Goal: Transaction & Acquisition: Subscribe to service/newsletter

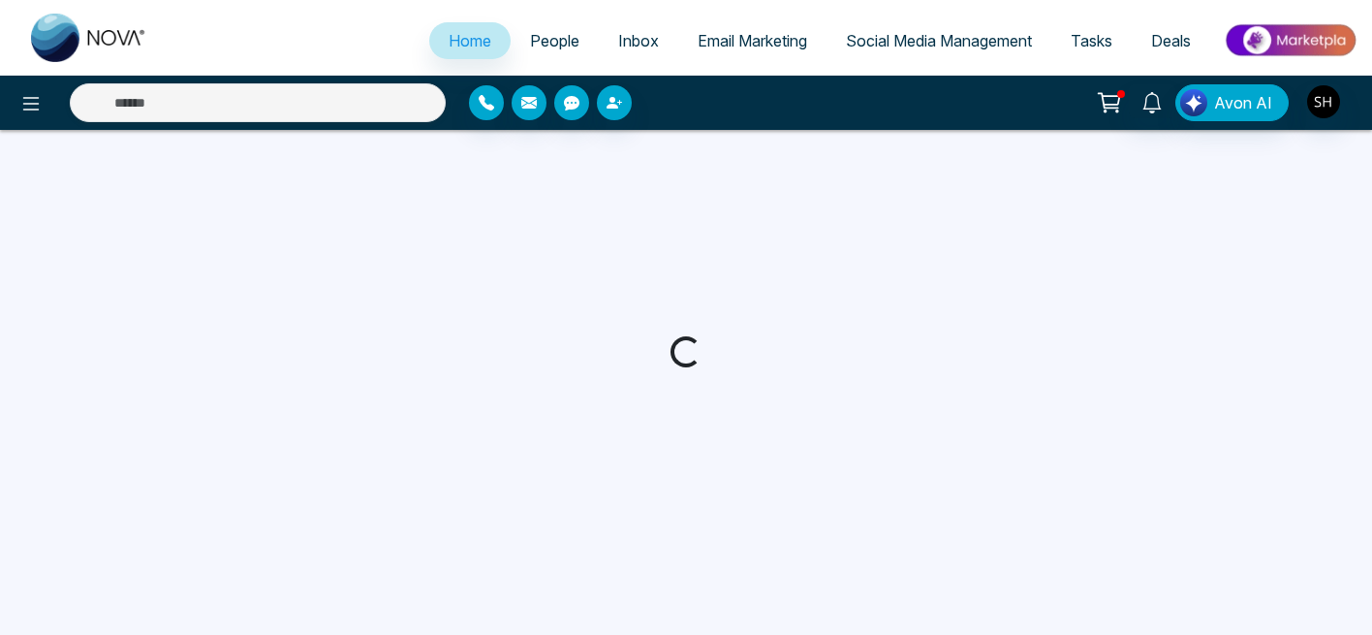
select select "*"
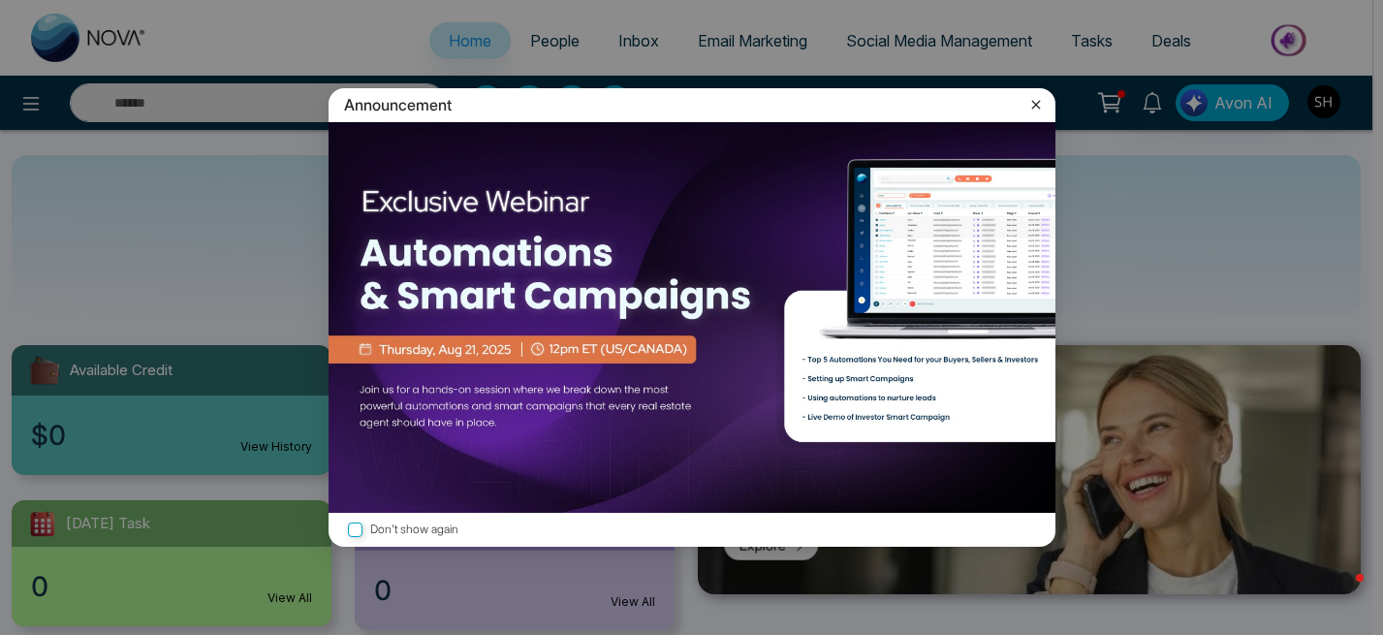
click at [1041, 101] on icon at bounding box center [1035, 104] width 19 height 19
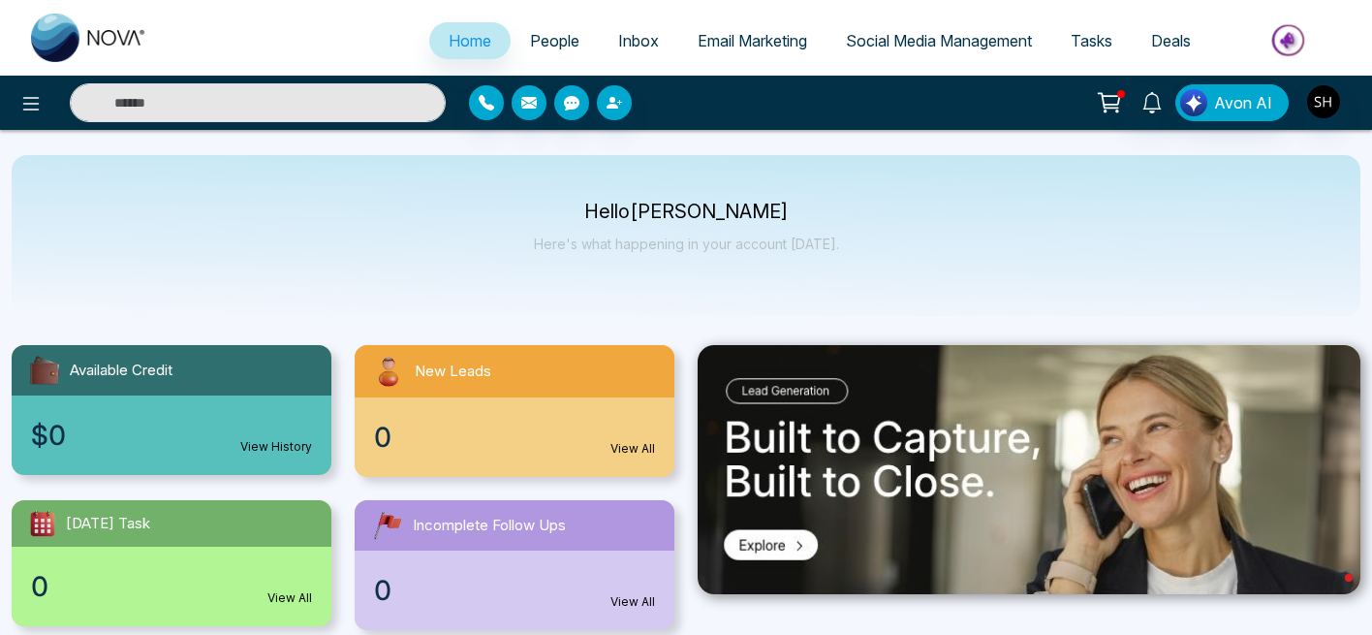
click at [980, 42] on span "Social Media Management" at bounding box center [939, 40] width 186 height 19
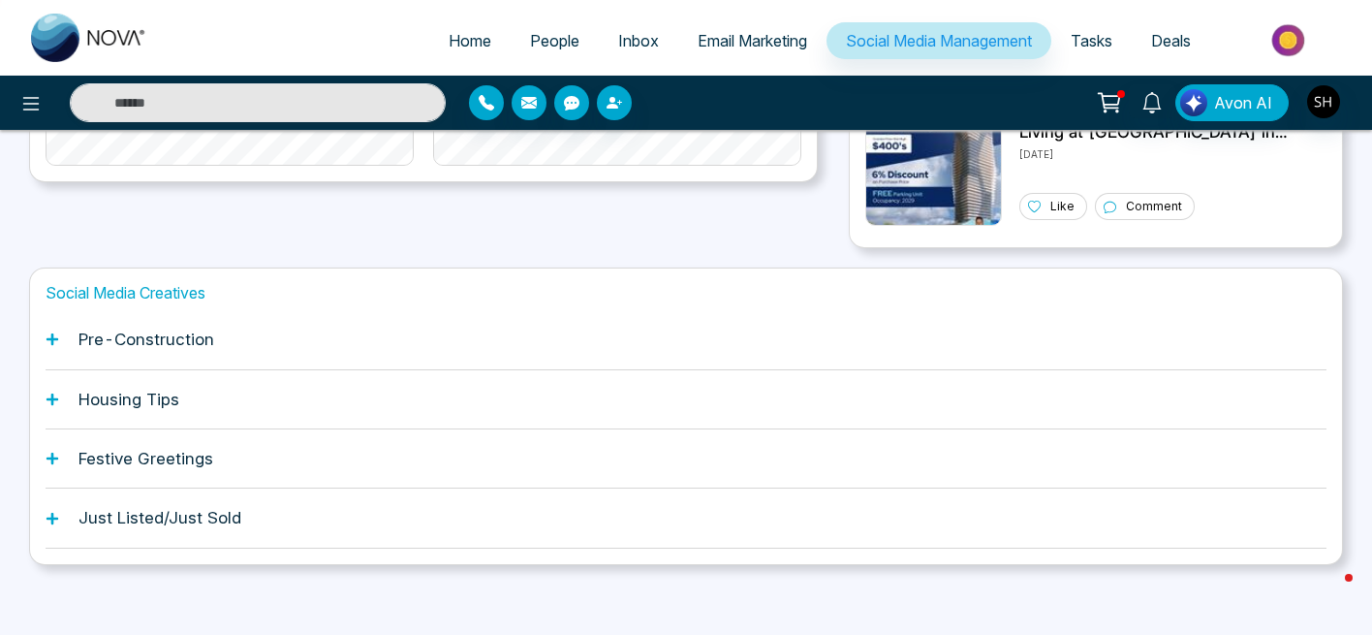
scroll to position [613, 0]
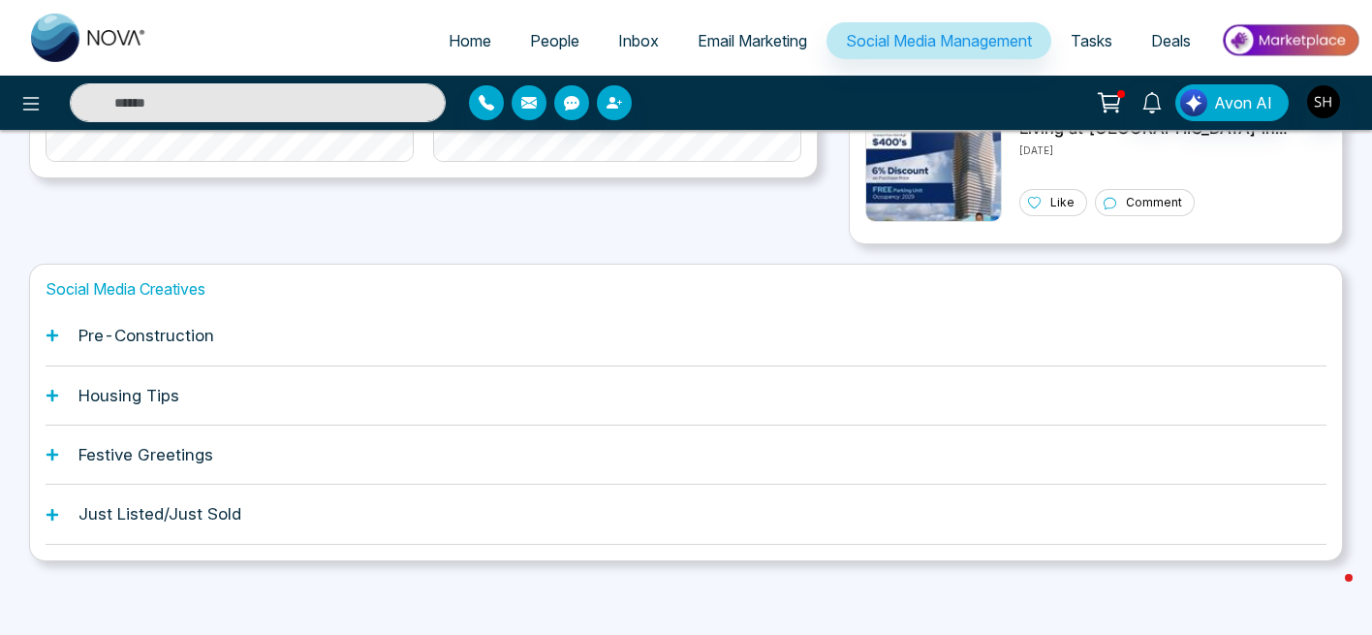
click at [55, 396] on icon at bounding box center [53, 396] width 14 height 14
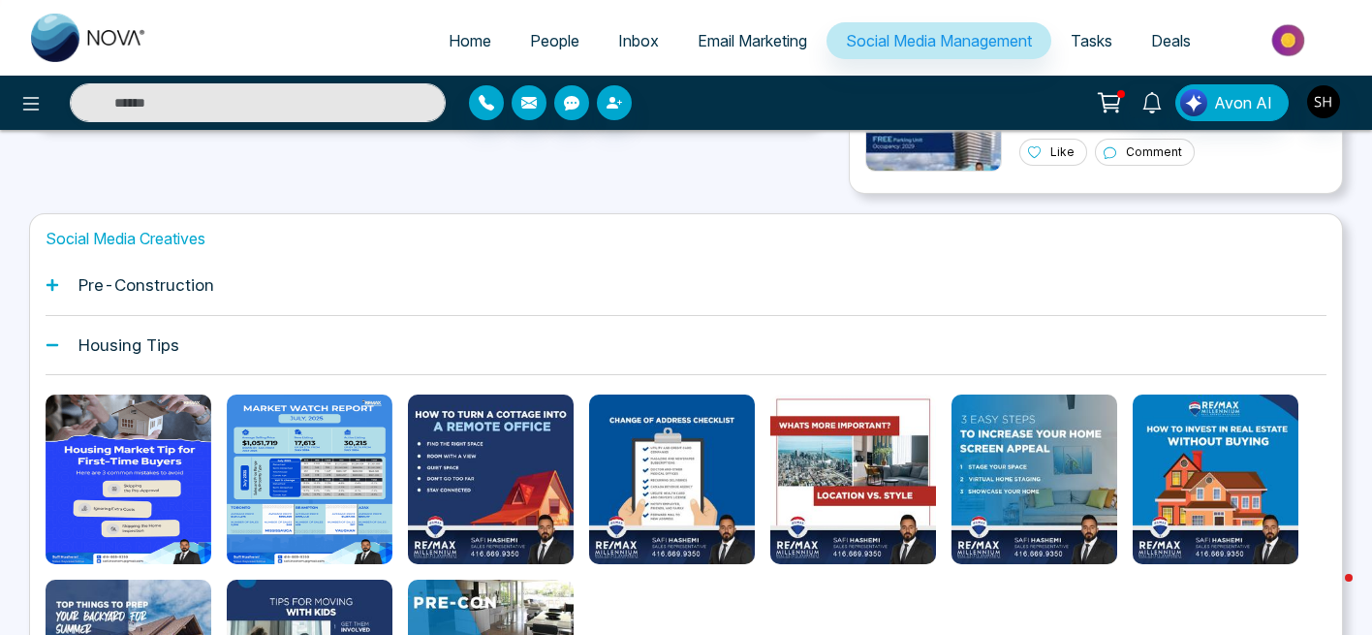
scroll to position [685, 0]
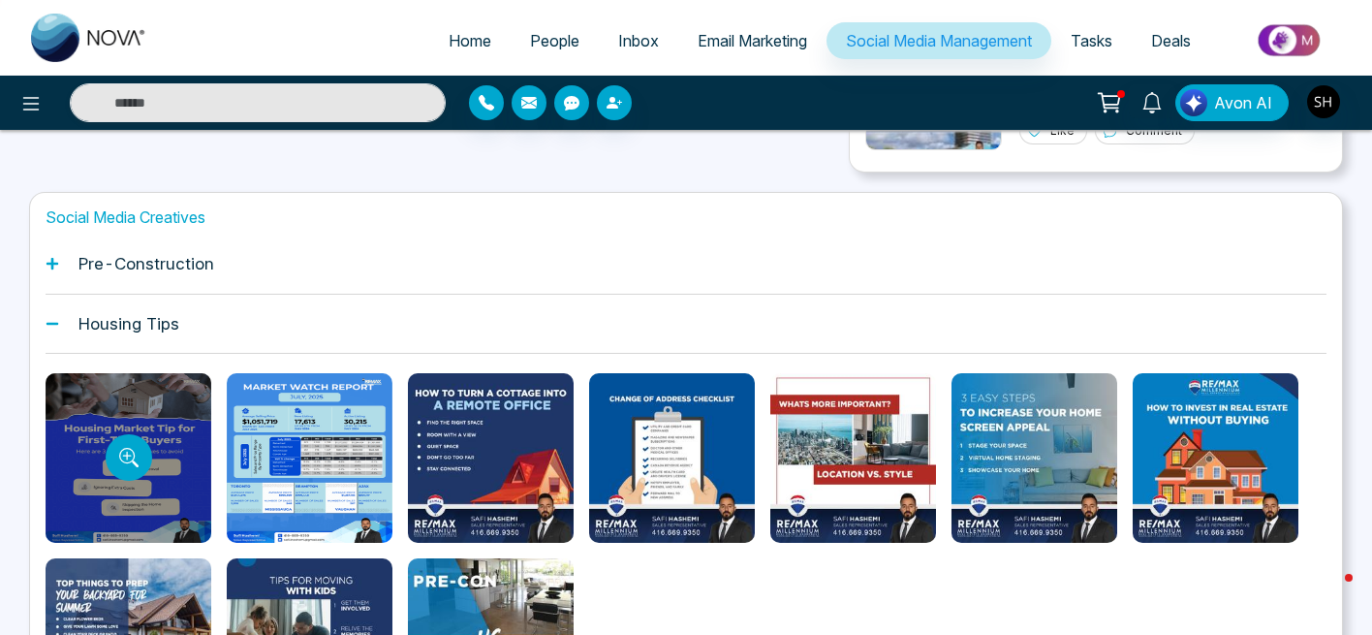
click at [116, 511] on div at bounding box center [129, 458] width 166 height 170
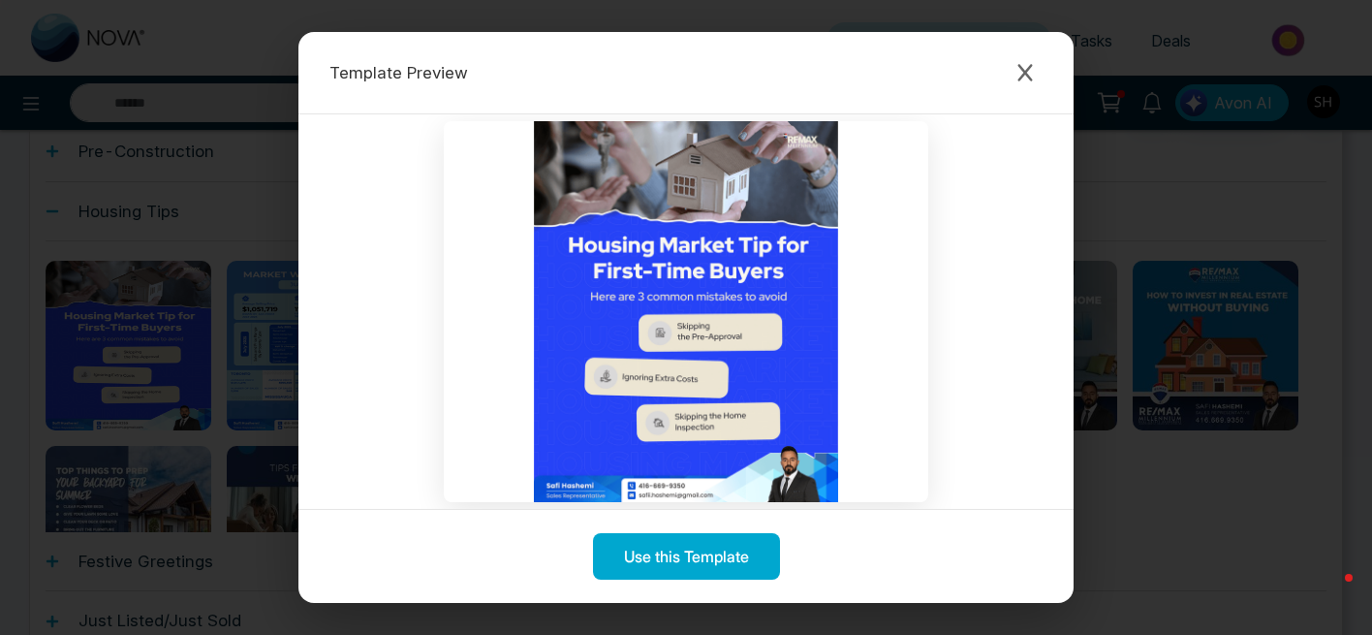
scroll to position [0, 0]
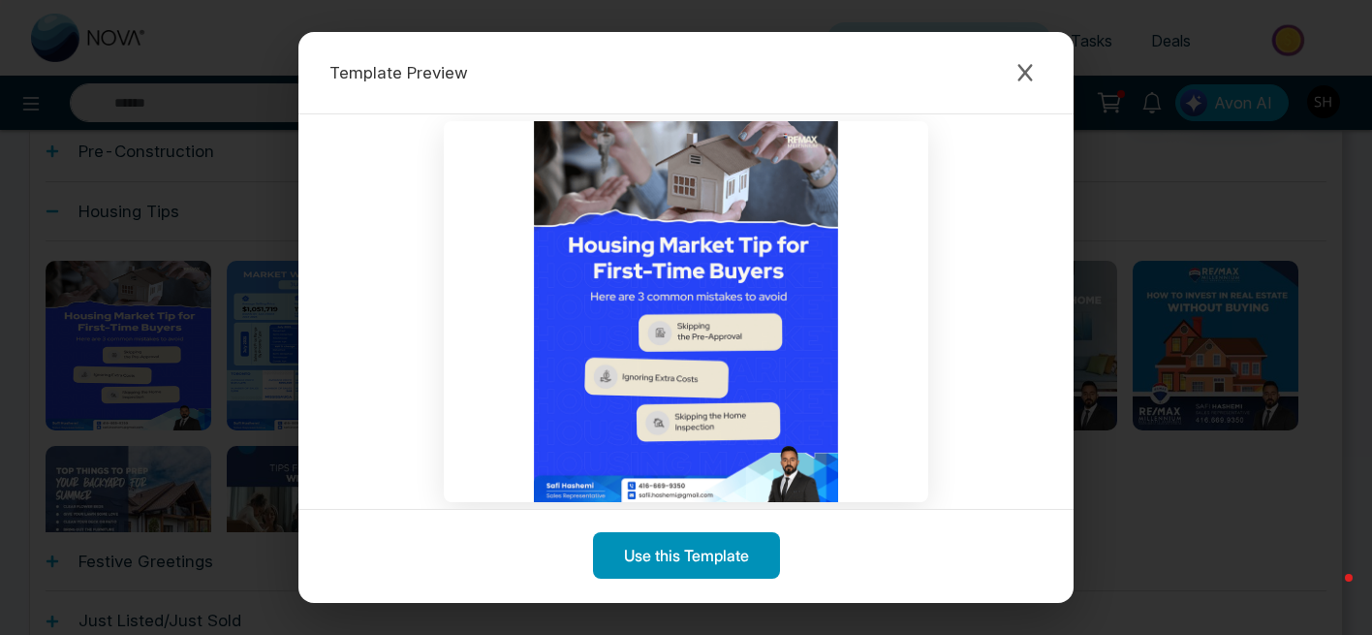
click at [665, 561] on button "Use this Template" at bounding box center [686, 555] width 187 height 47
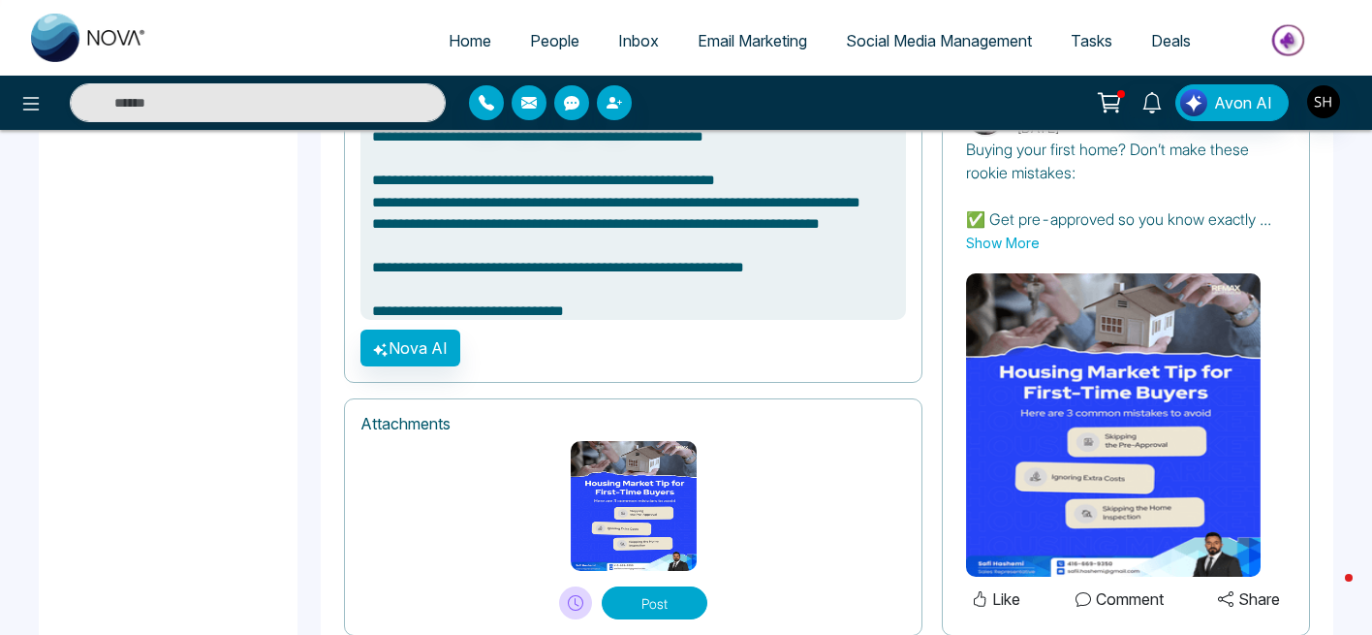
scroll to position [1394, 0]
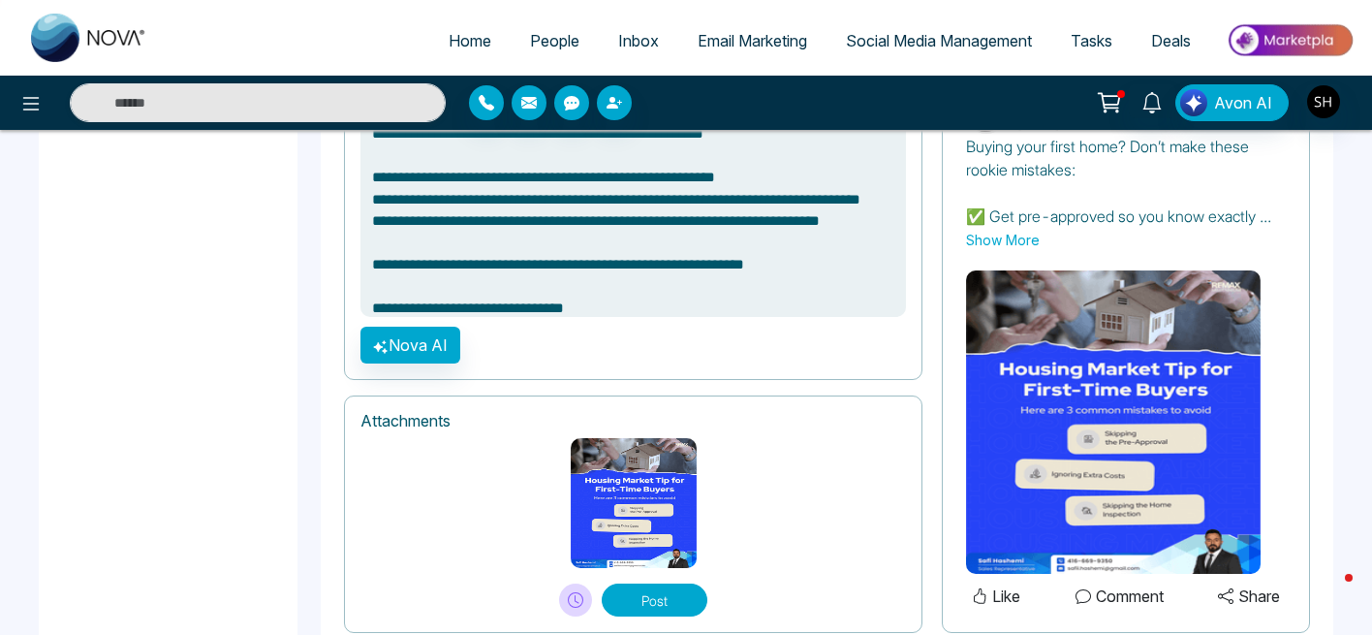
click at [651, 598] on button "Post" at bounding box center [655, 599] width 106 height 33
type textarea "**********"
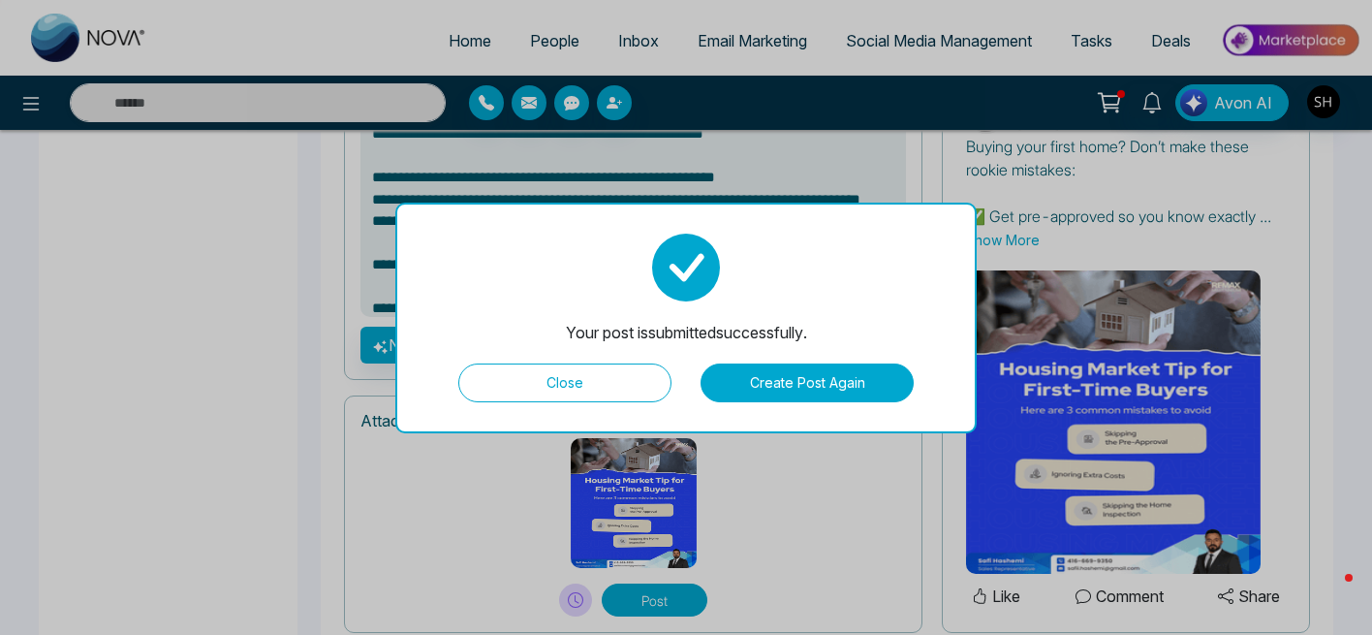
click at [626, 384] on button "Close" at bounding box center [564, 382] width 213 height 39
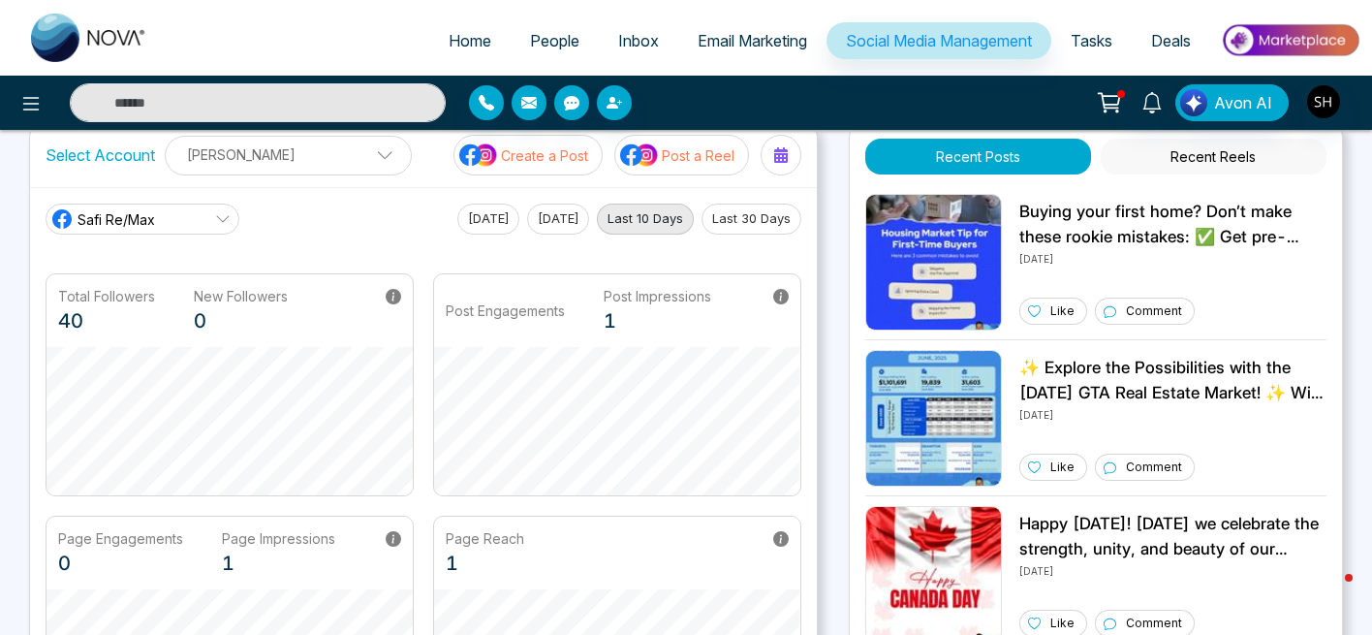
scroll to position [23, 0]
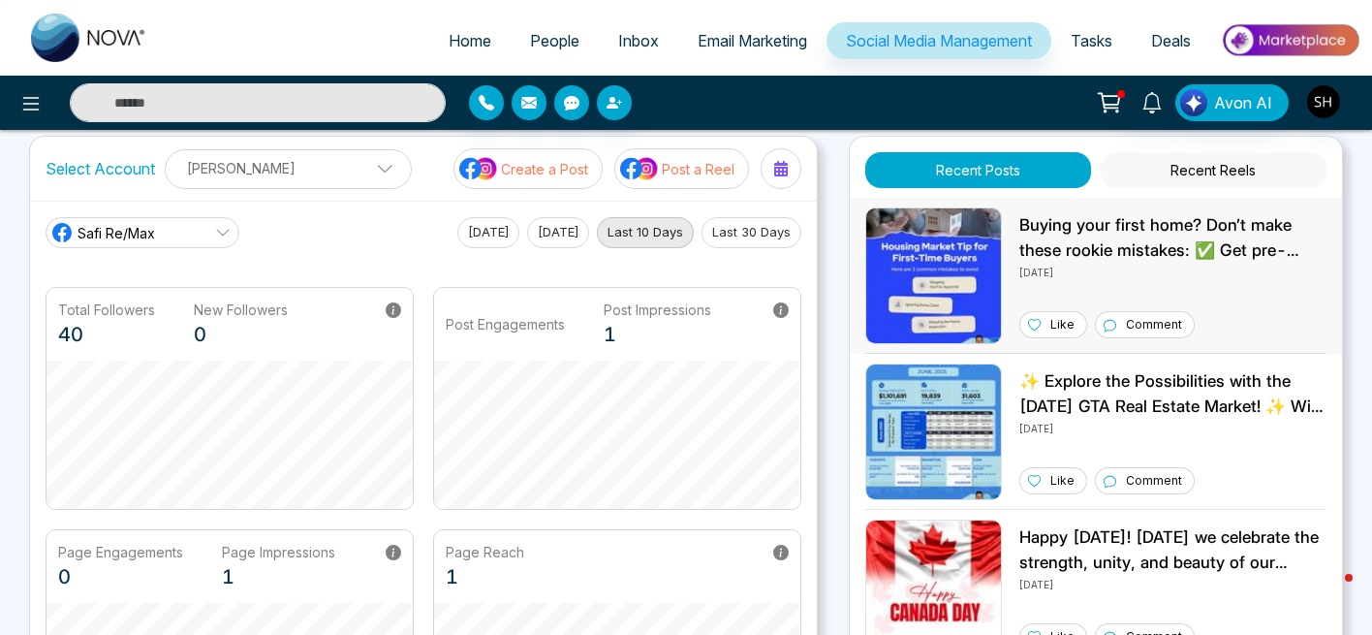
click at [945, 315] on img at bounding box center [933, 275] width 137 height 137
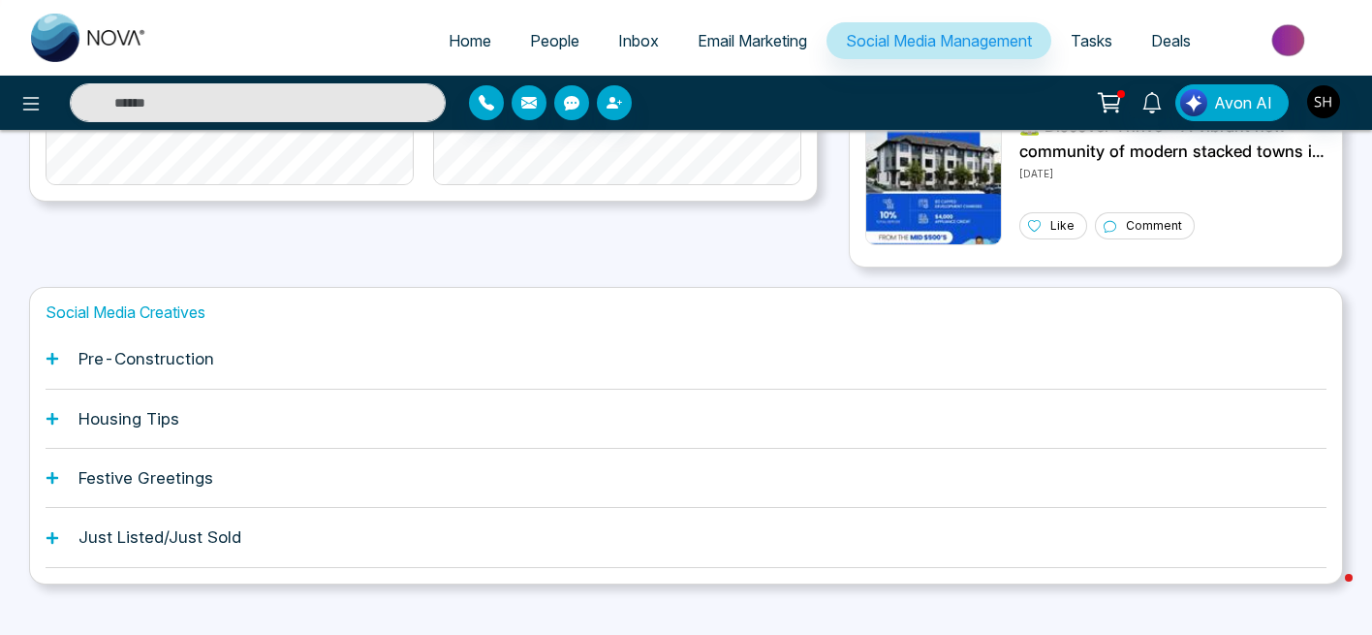
scroll to position [567, 0]
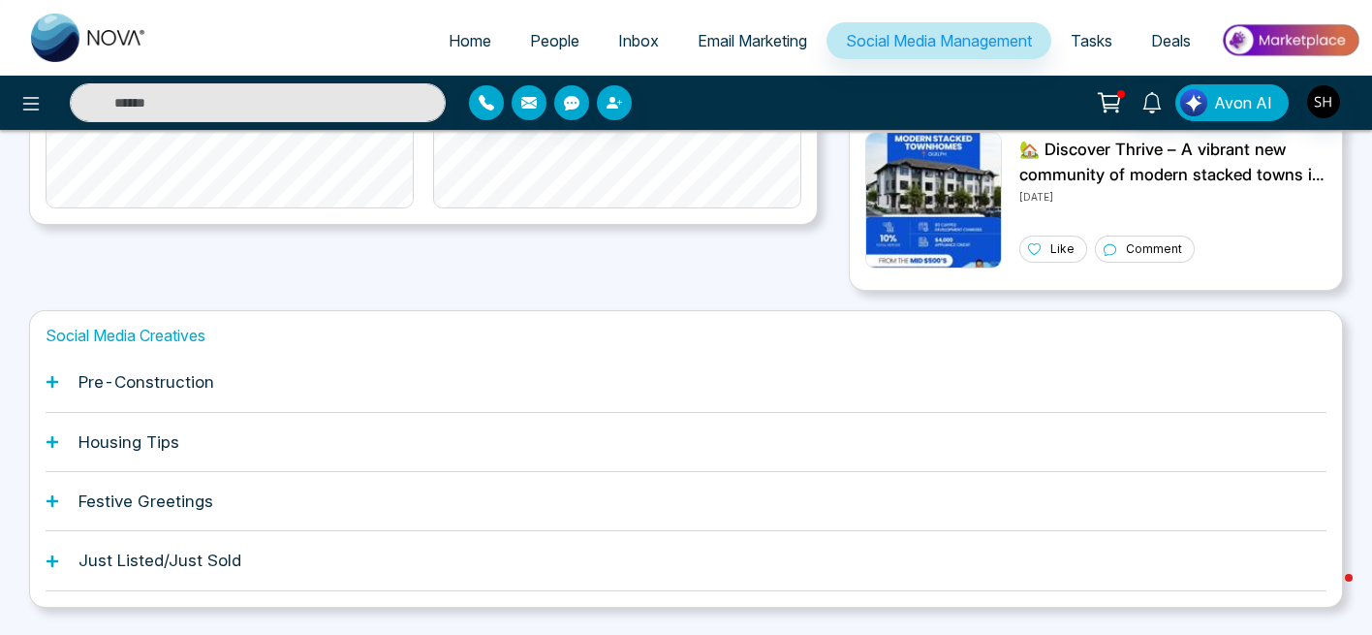
click at [54, 383] on icon at bounding box center [53, 382] width 12 height 12
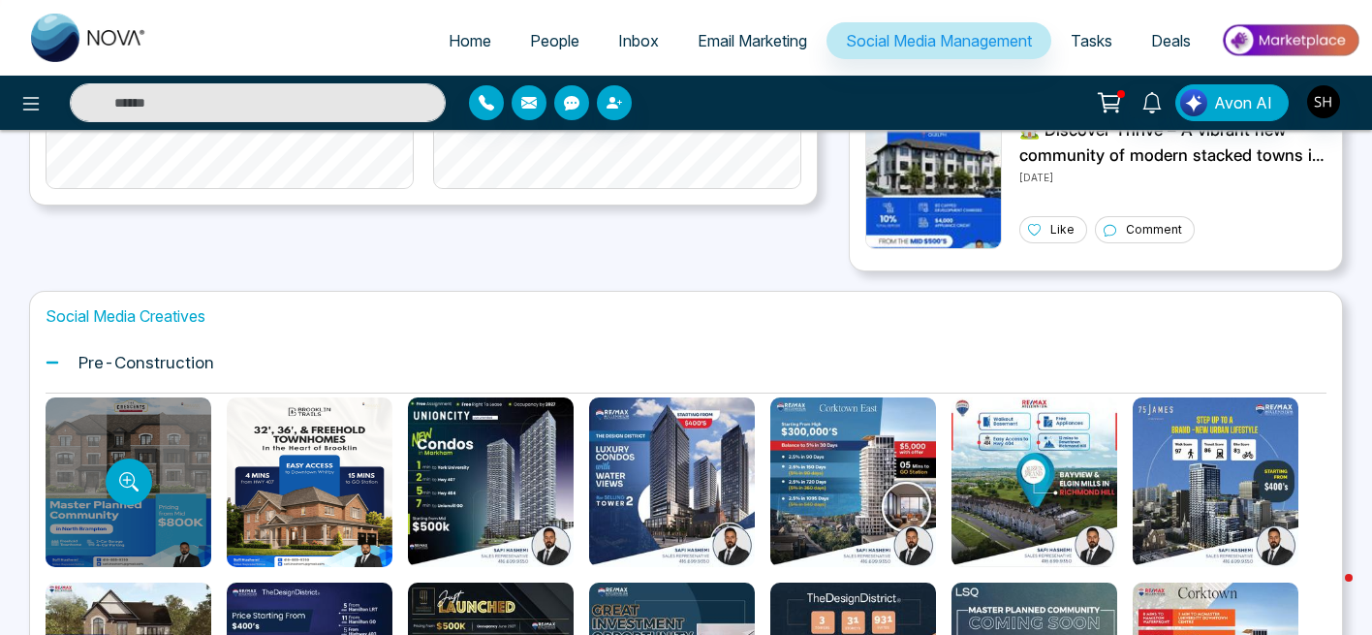
scroll to position [0, 0]
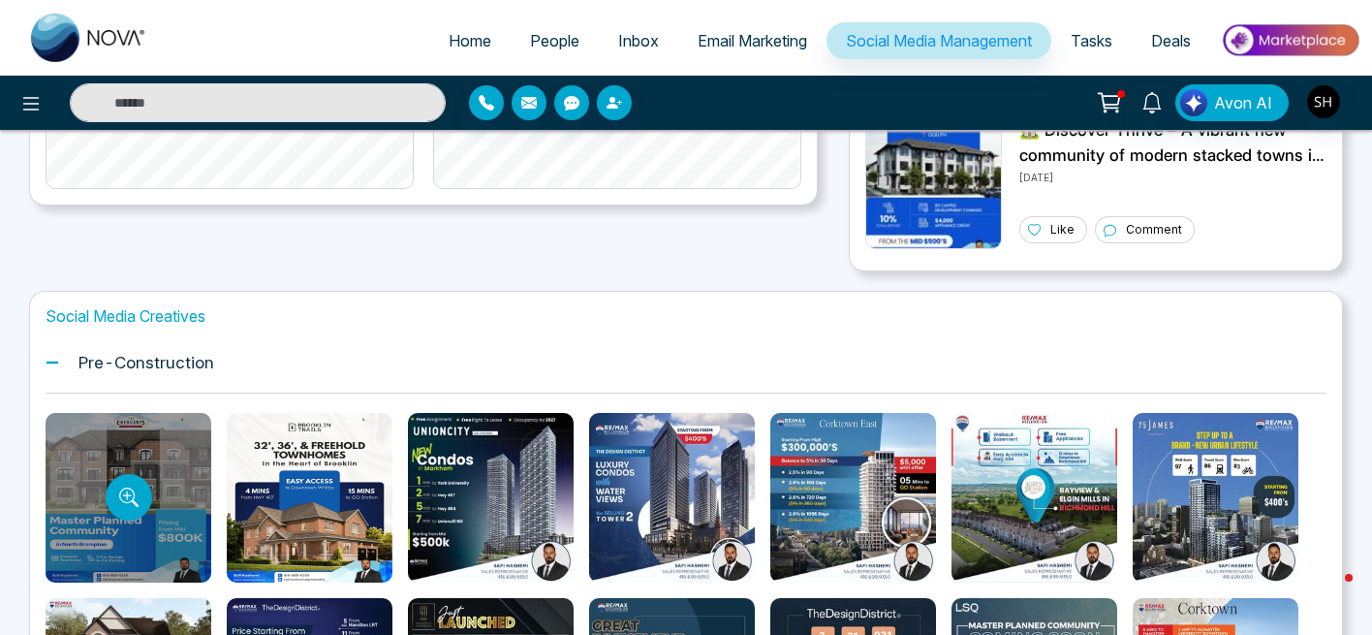
click at [175, 461] on div at bounding box center [129, 498] width 166 height 170
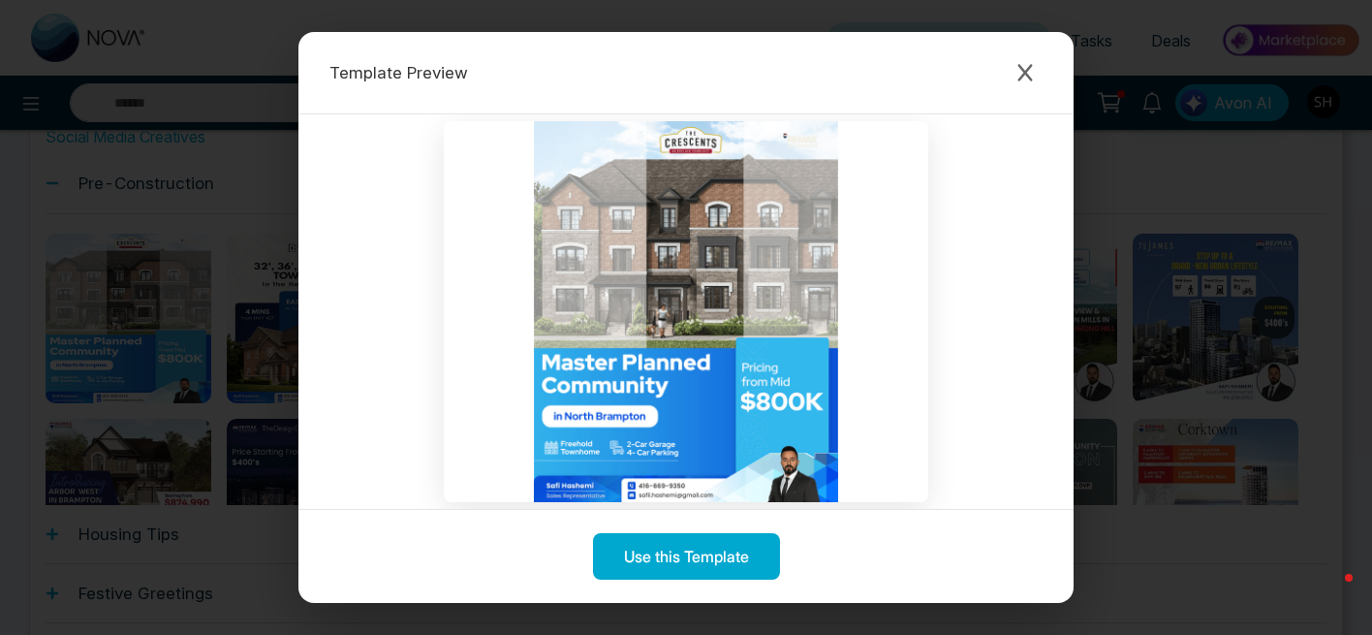
scroll to position [23, 0]
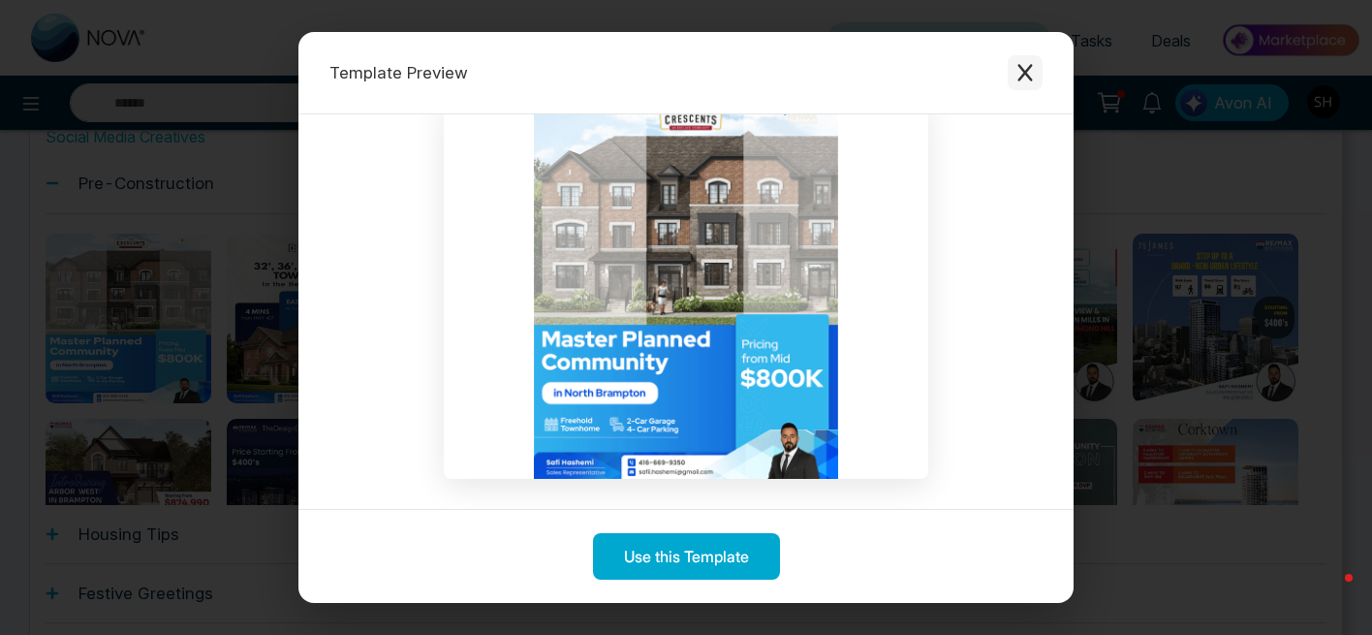
click at [1020, 66] on icon "Close modal" at bounding box center [1024, 72] width 15 height 17
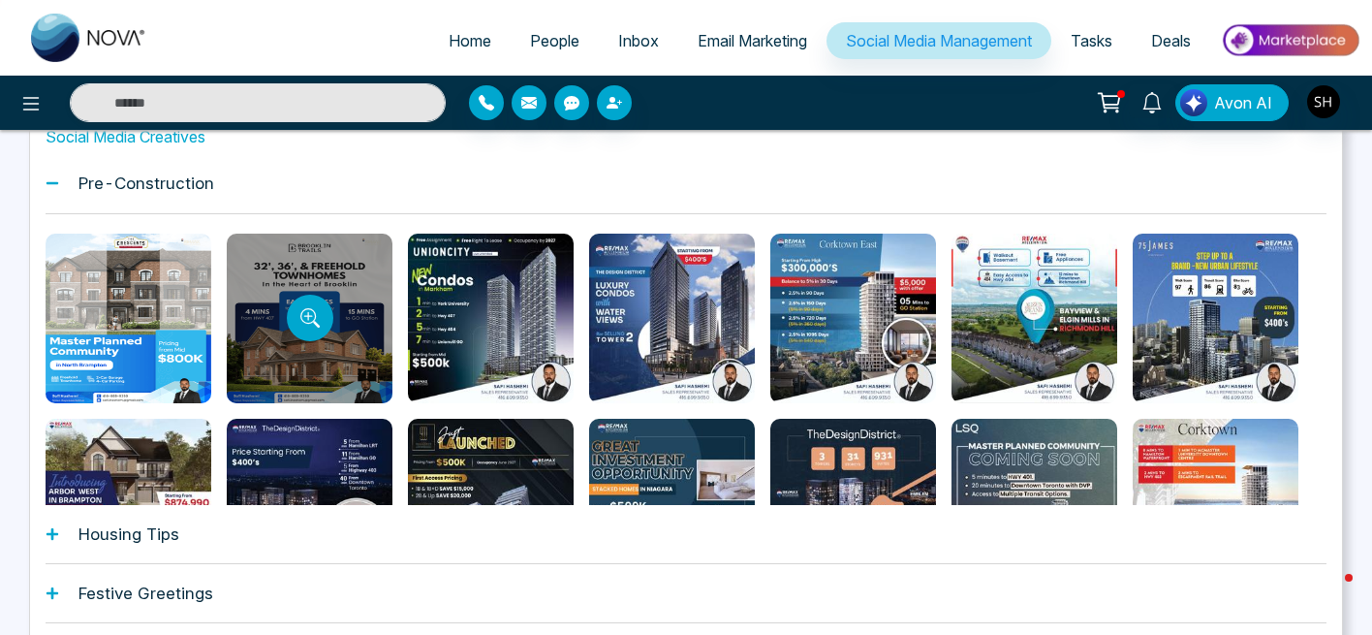
click at [335, 298] on div at bounding box center [310, 319] width 166 height 170
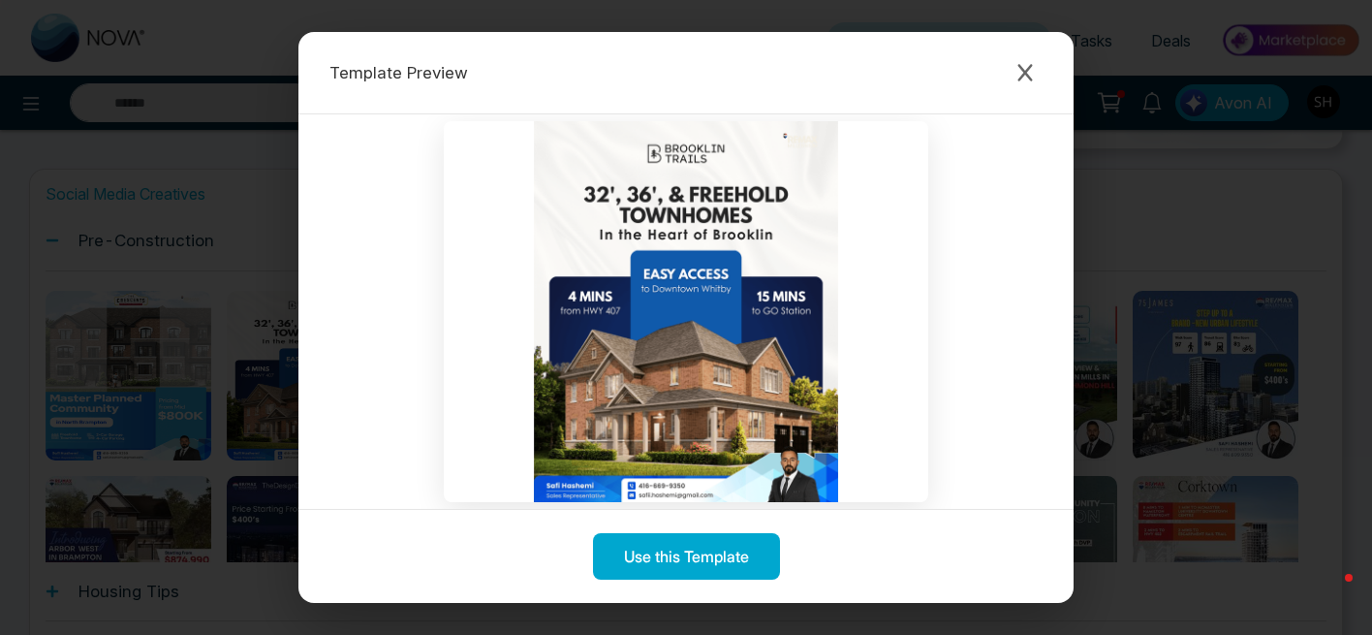
scroll to position [681, 0]
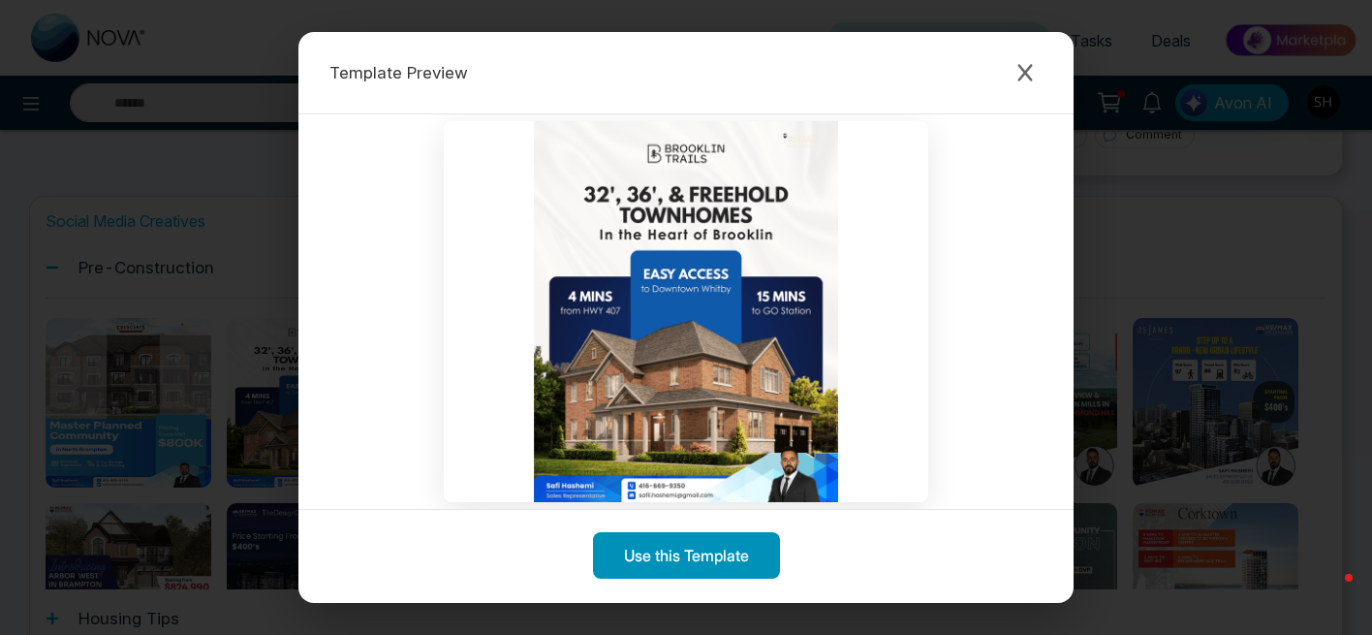
click at [676, 548] on button "Use this Template" at bounding box center [686, 555] width 187 height 47
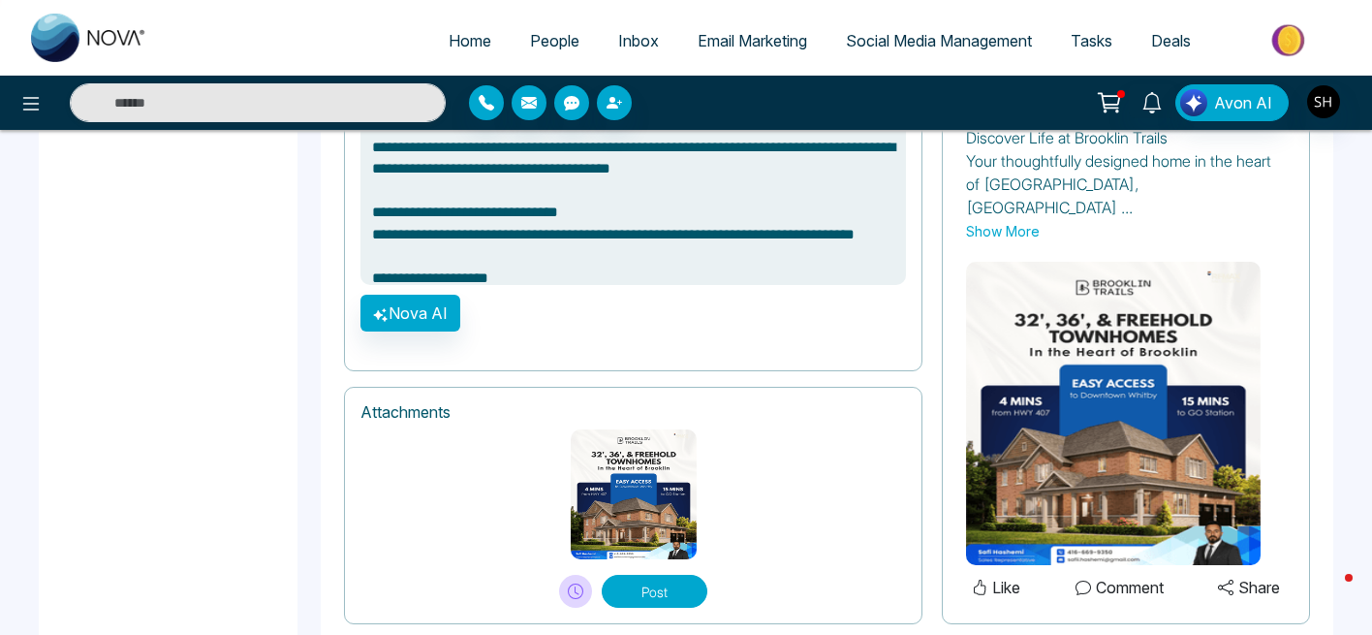
scroll to position [1429, 0]
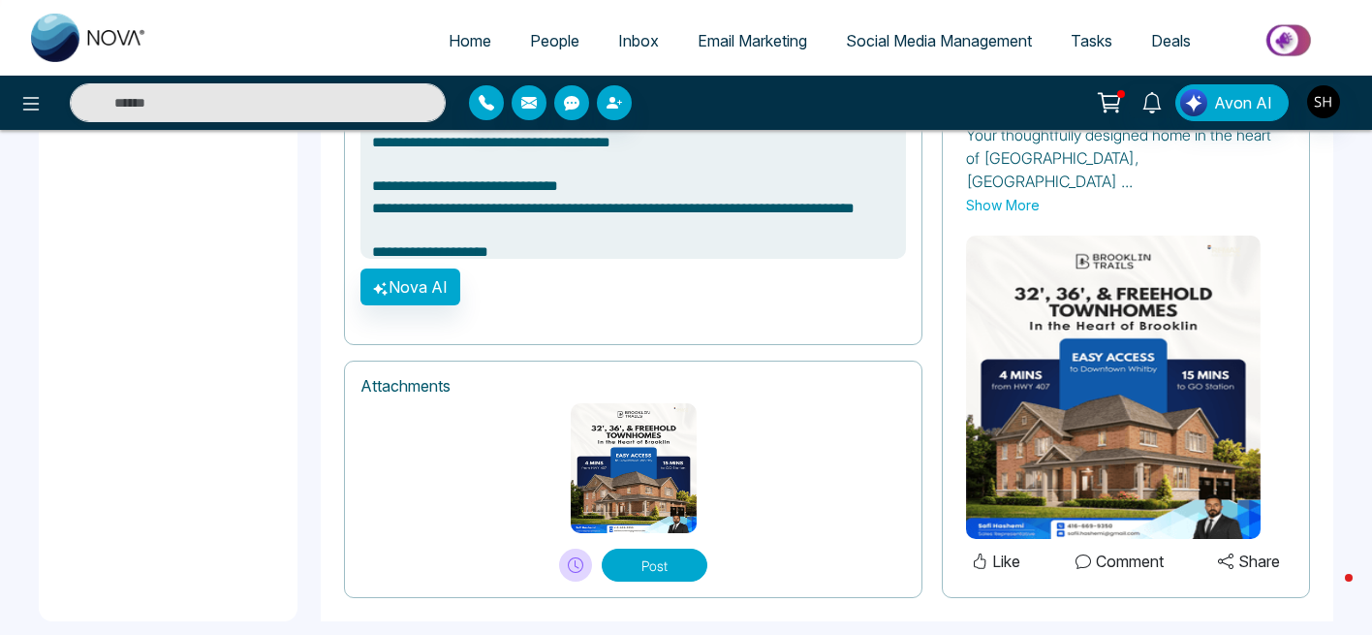
click at [660, 548] on button "Post" at bounding box center [655, 564] width 106 height 33
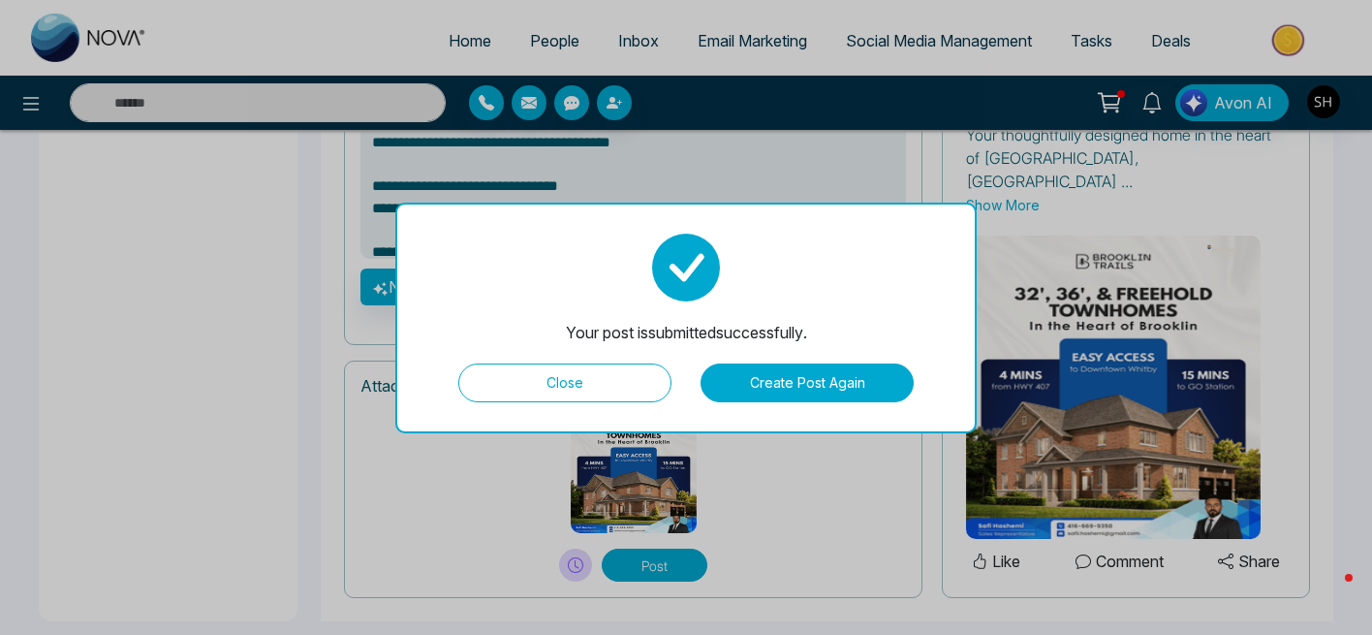
click at [570, 390] on button "Close" at bounding box center [564, 382] width 213 height 39
type textarea "**********"
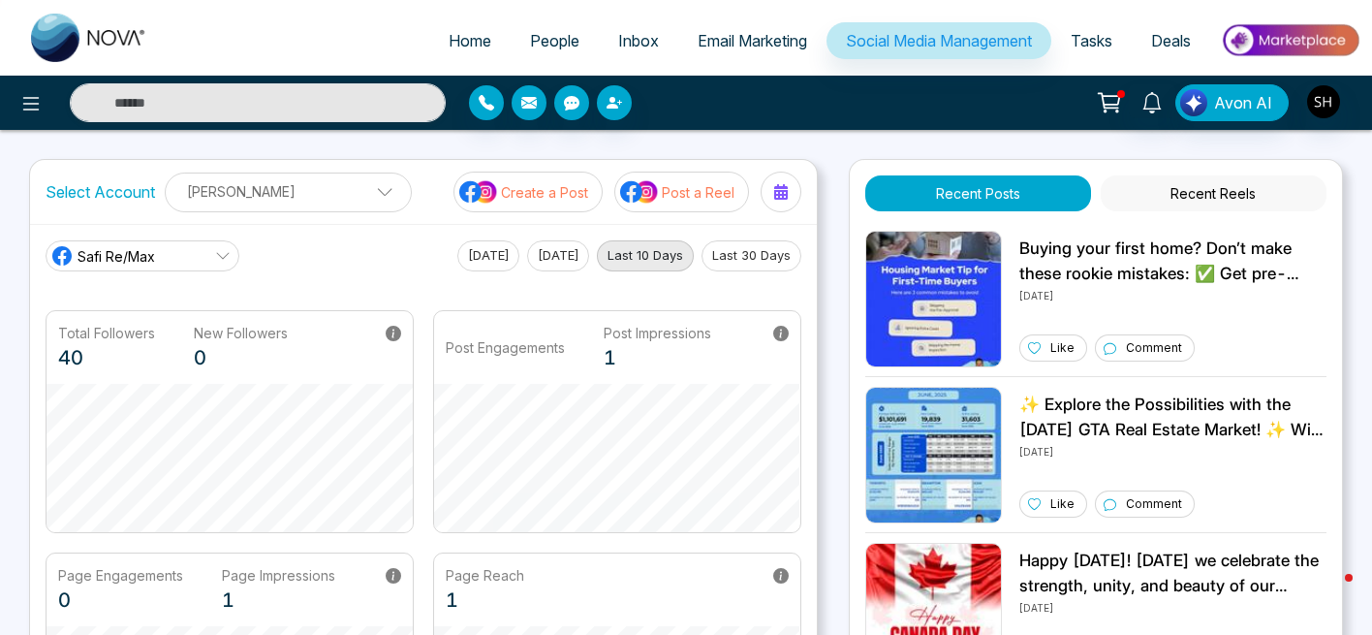
click at [681, 190] on p "Post a Reel" at bounding box center [698, 192] width 73 height 20
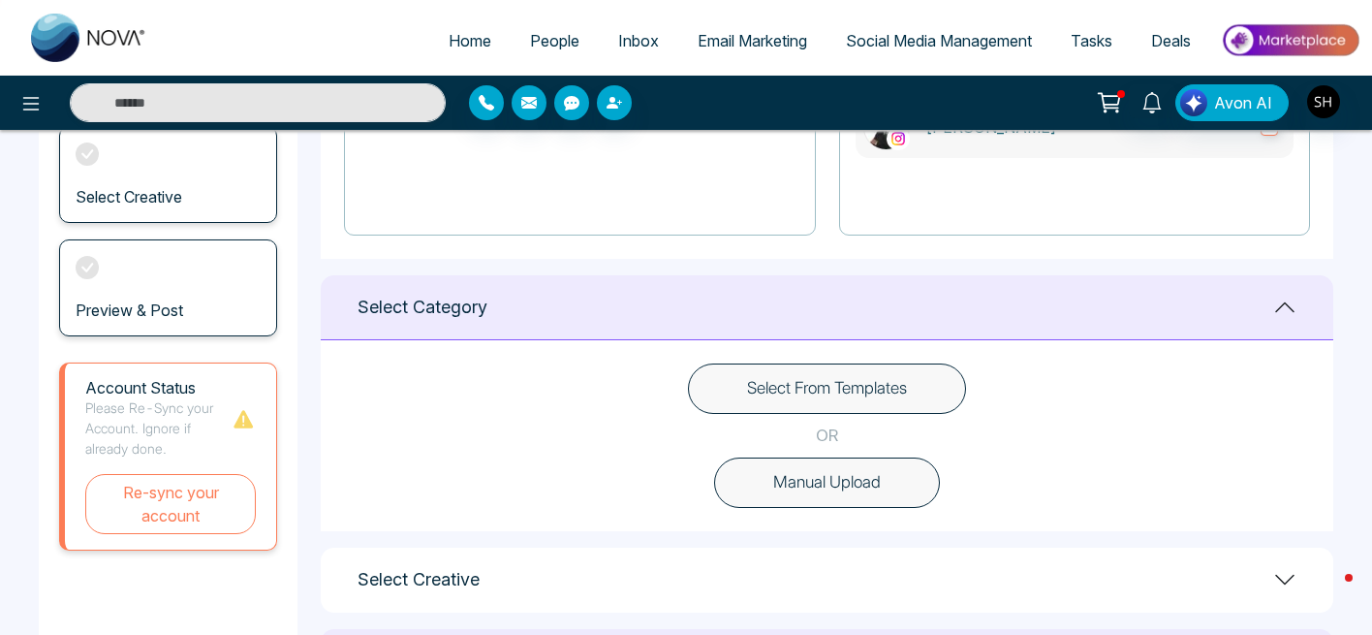
scroll to position [363, 0]
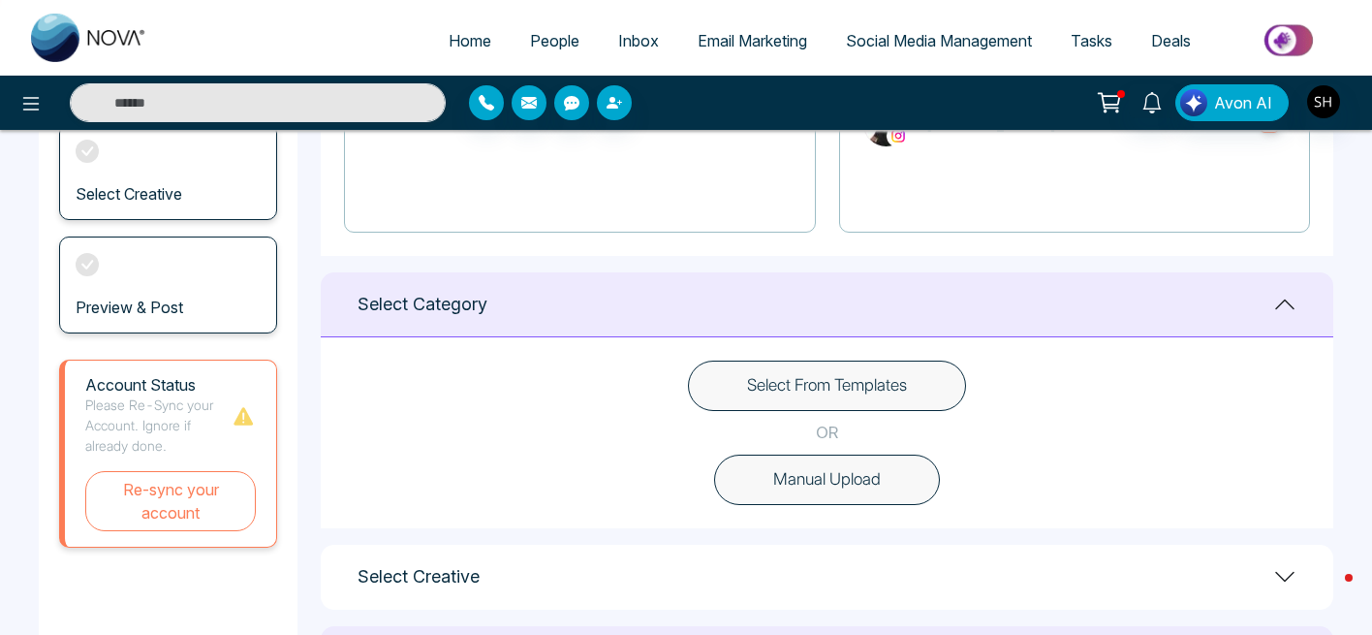
click at [794, 394] on button "Select From Templates" at bounding box center [827, 385] width 278 height 50
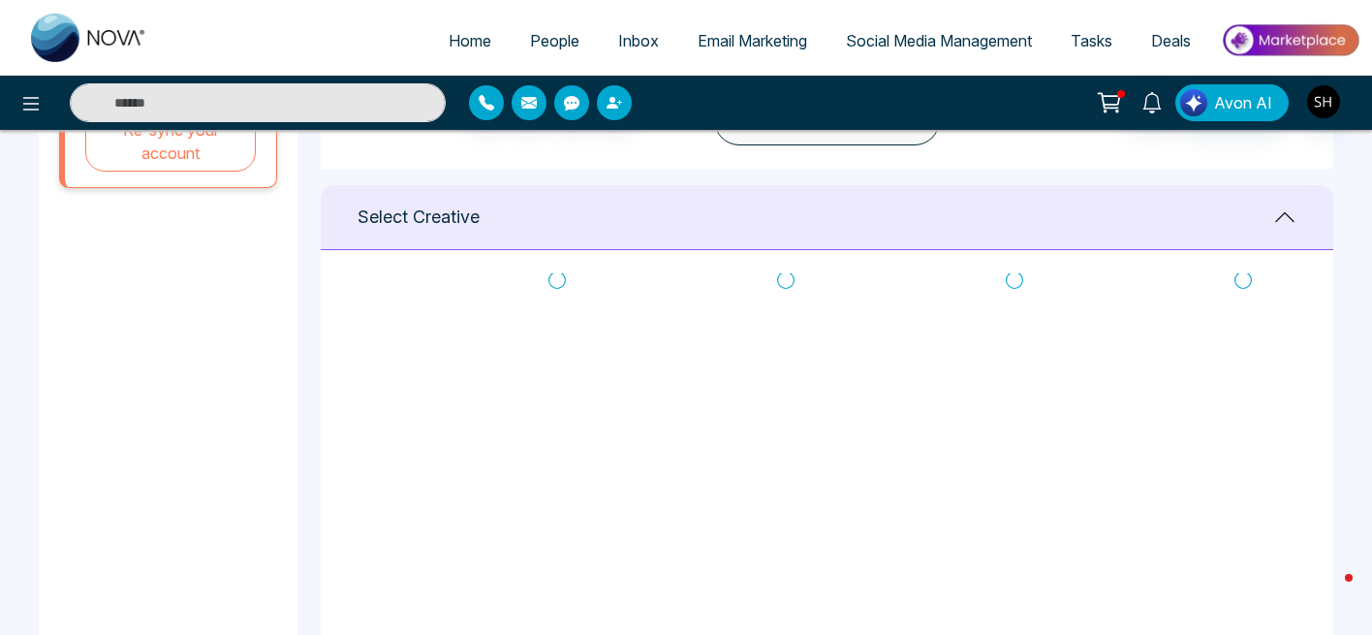
scroll to position [35, 0]
click at [1011, 272] on icon at bounding box center [1014, 276] width 17 height 19
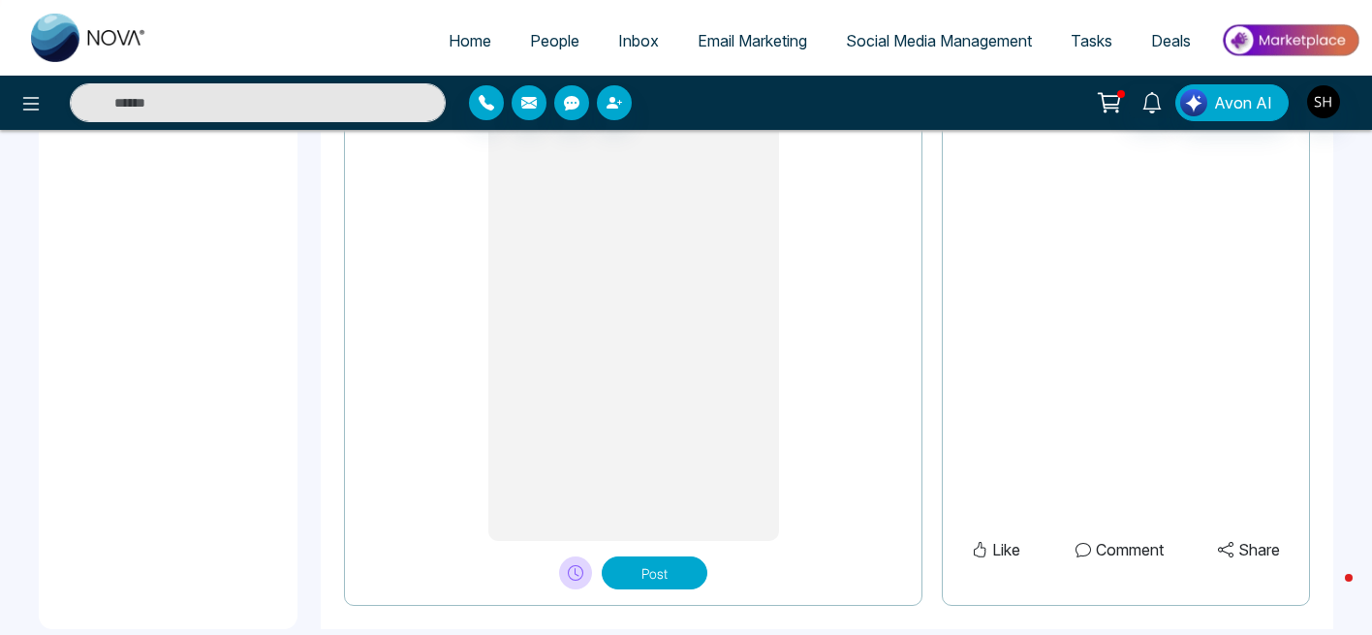
scroll to position [1705, 0]
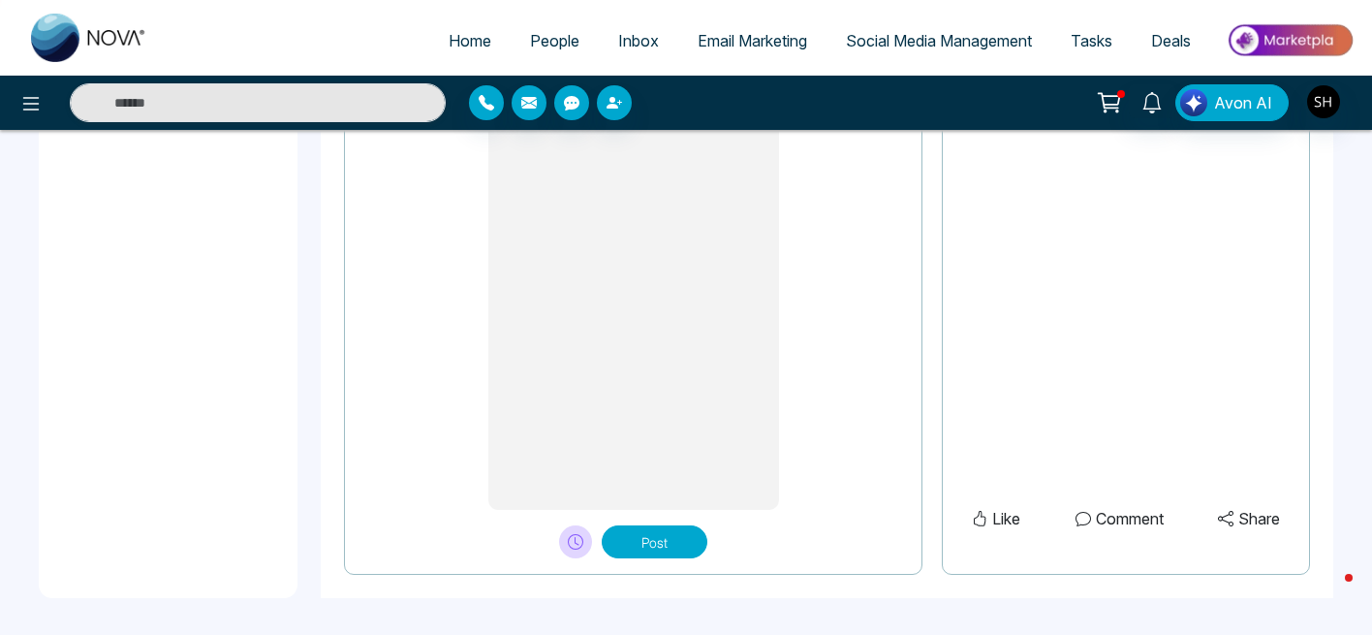
click at [655, 547] on button "Post" at bounding box center [655, 541] width 106 height 33
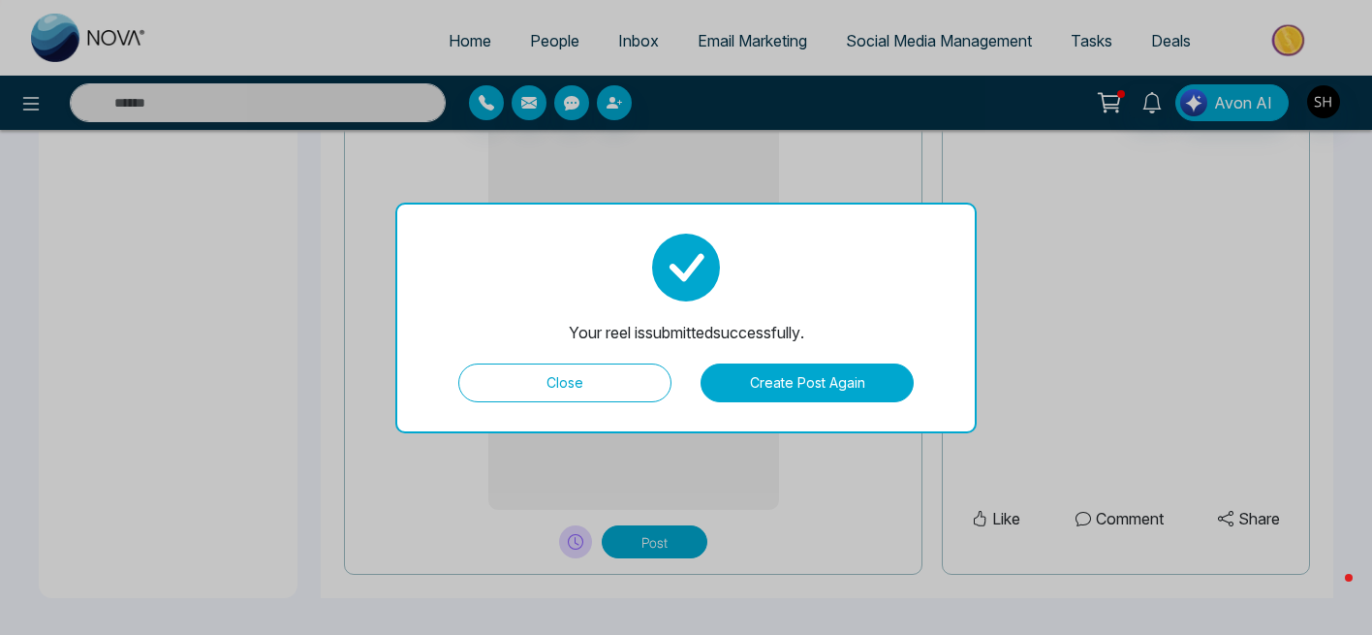
click at [558, 394] on button "Close" at bounding box center [564, 382] width 213 height 39
type textarea "**********"
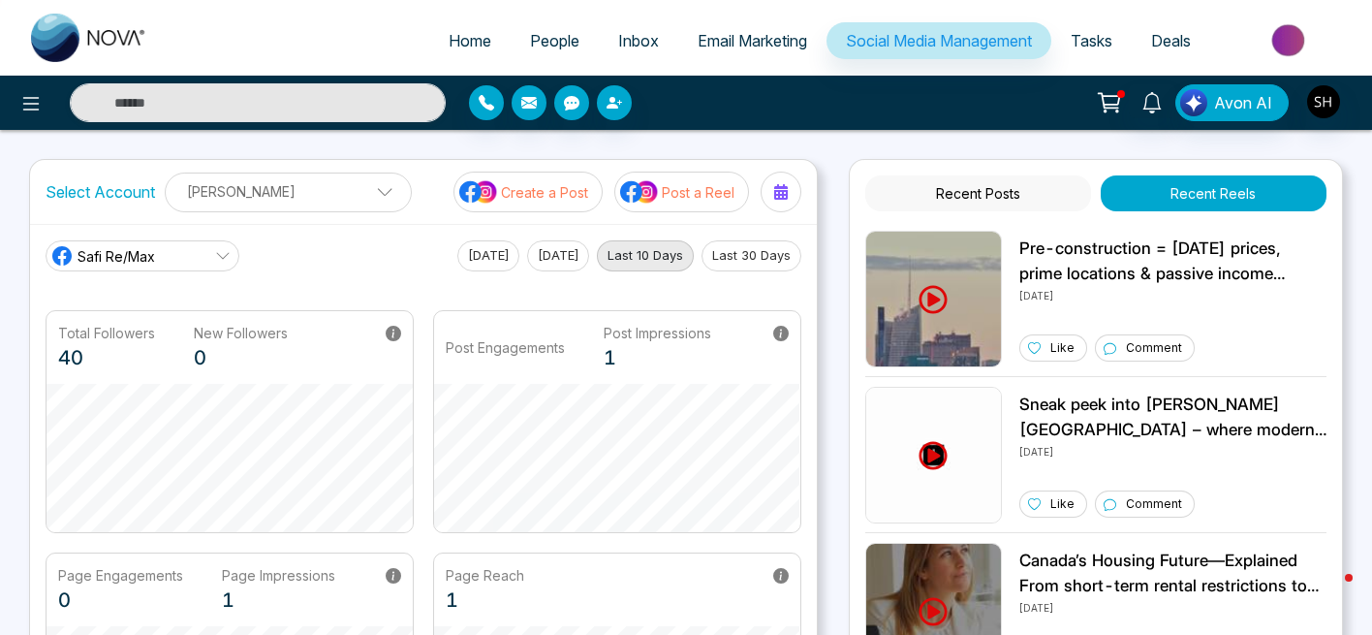
click at [731, 44] on span "Email Marketing" at bounding box center [752, 40] width 109 height 19
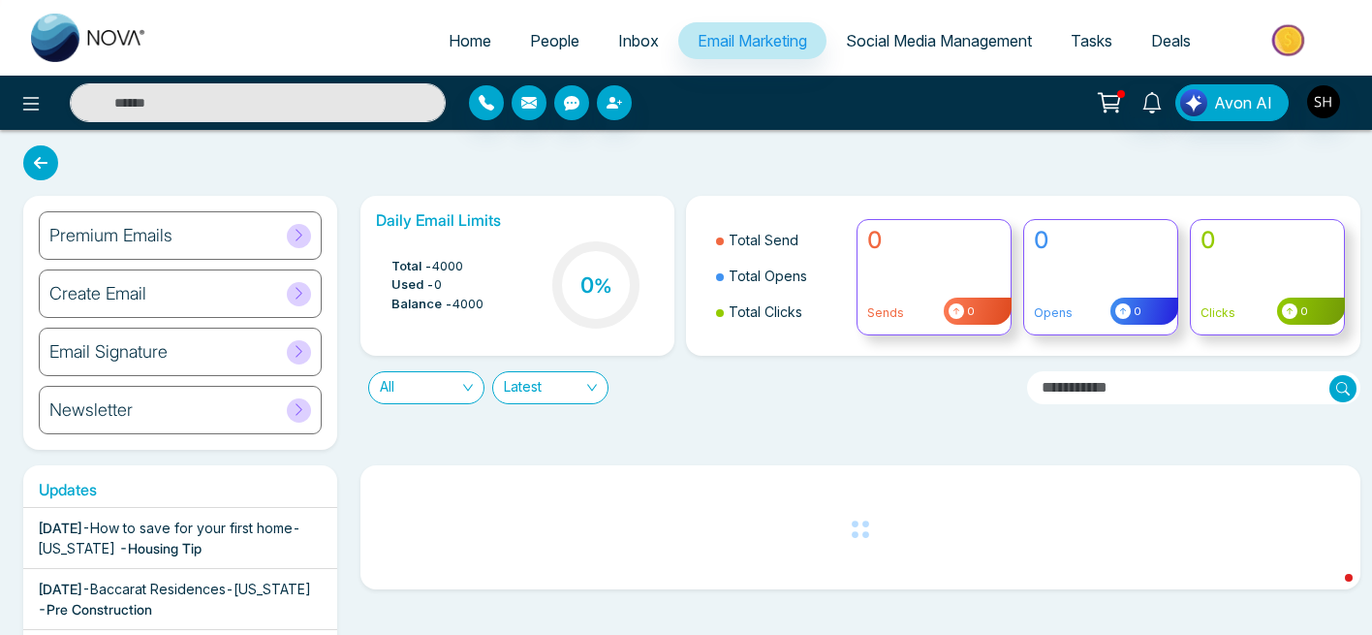
click at [299, 235] on icon at bounding box center [299, 235] width 15 height 15
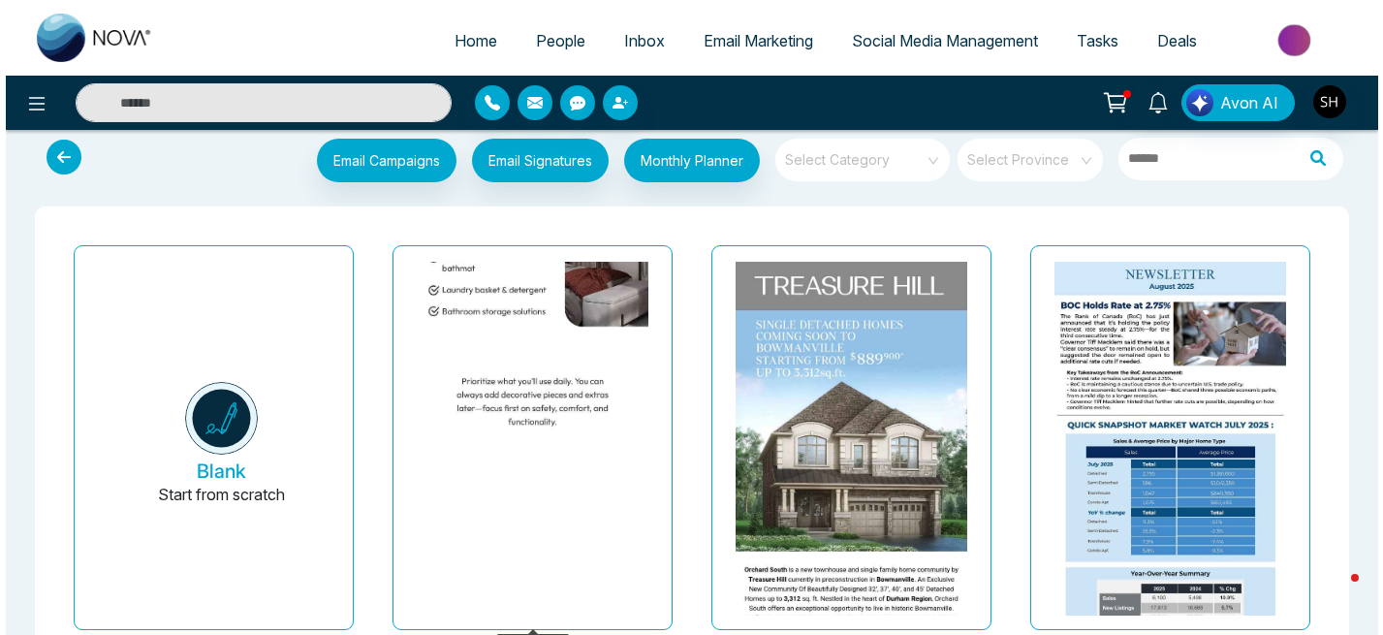
scroll to position [16, 0]
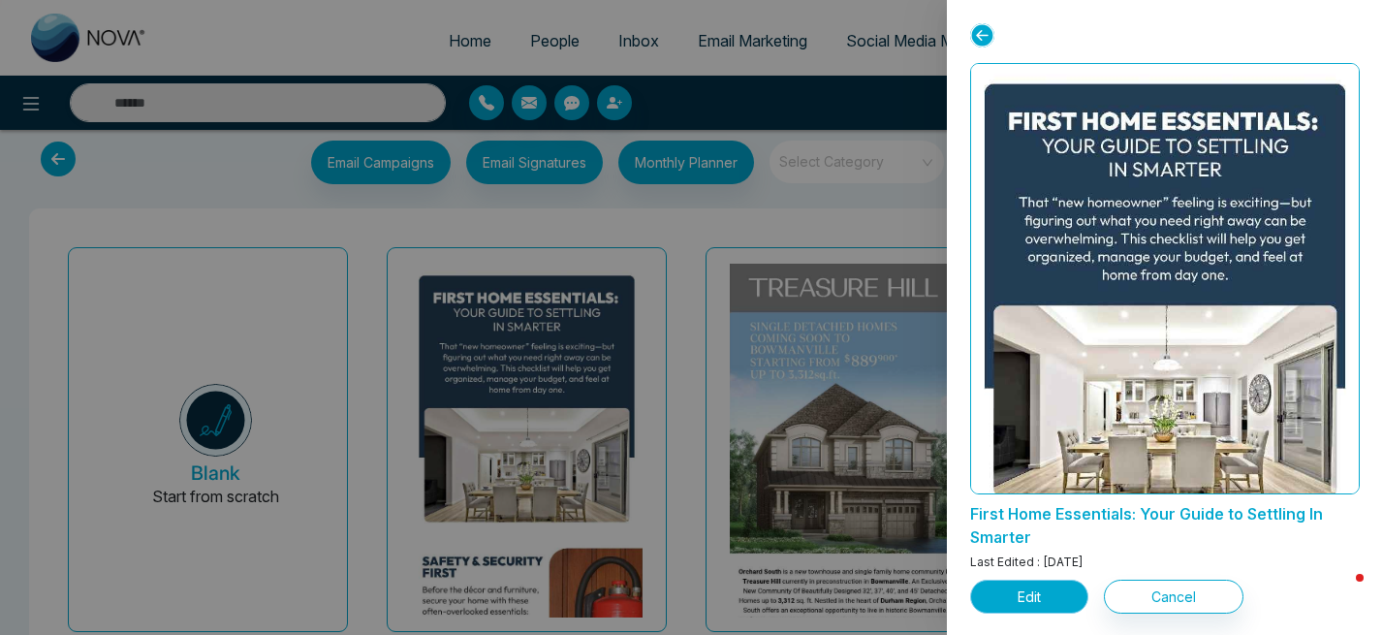
click at [1024, 590] on button "Edit" at bounding box center [1029, 596] width 118 height 34
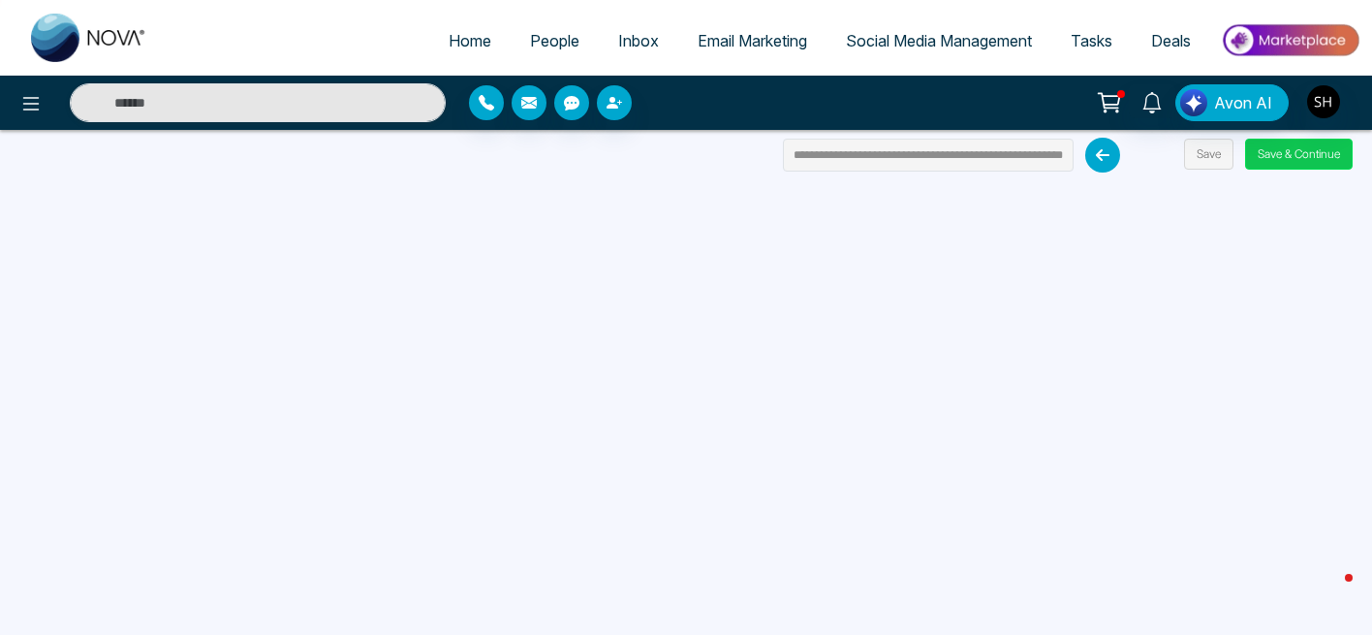
click at [1293, 153] on button "Save & Continue" at bounding box center [1299, 154] width 108 height 31
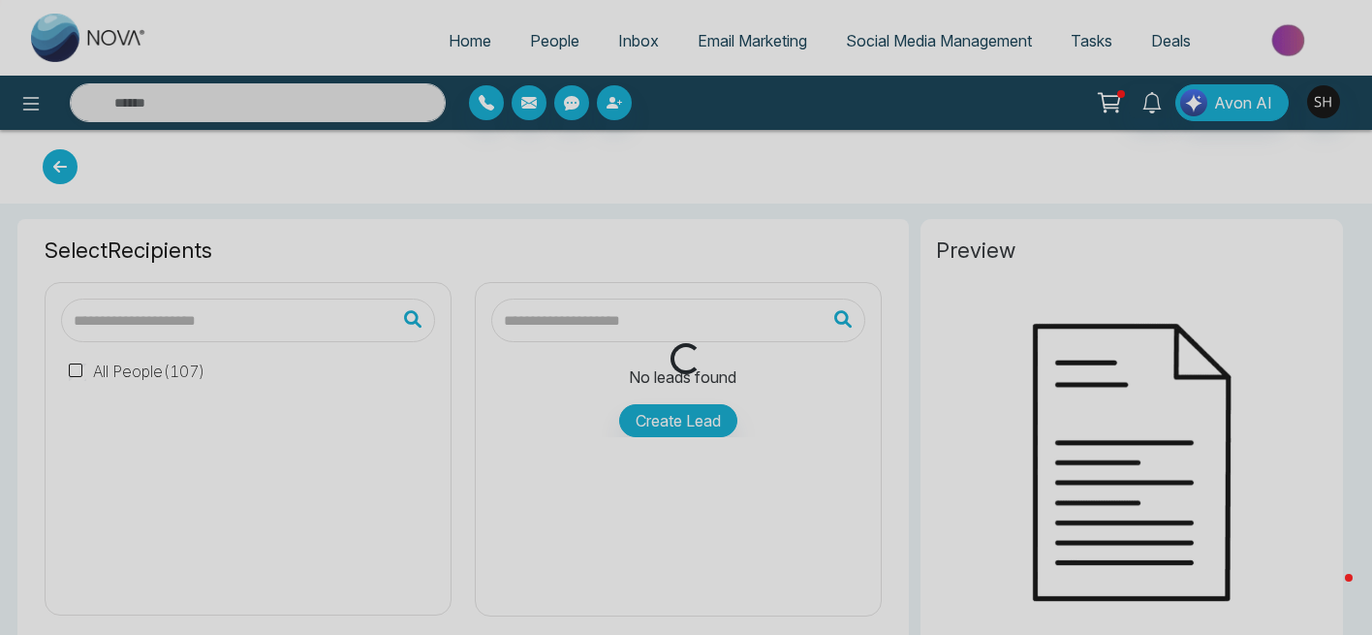
type input "**********"
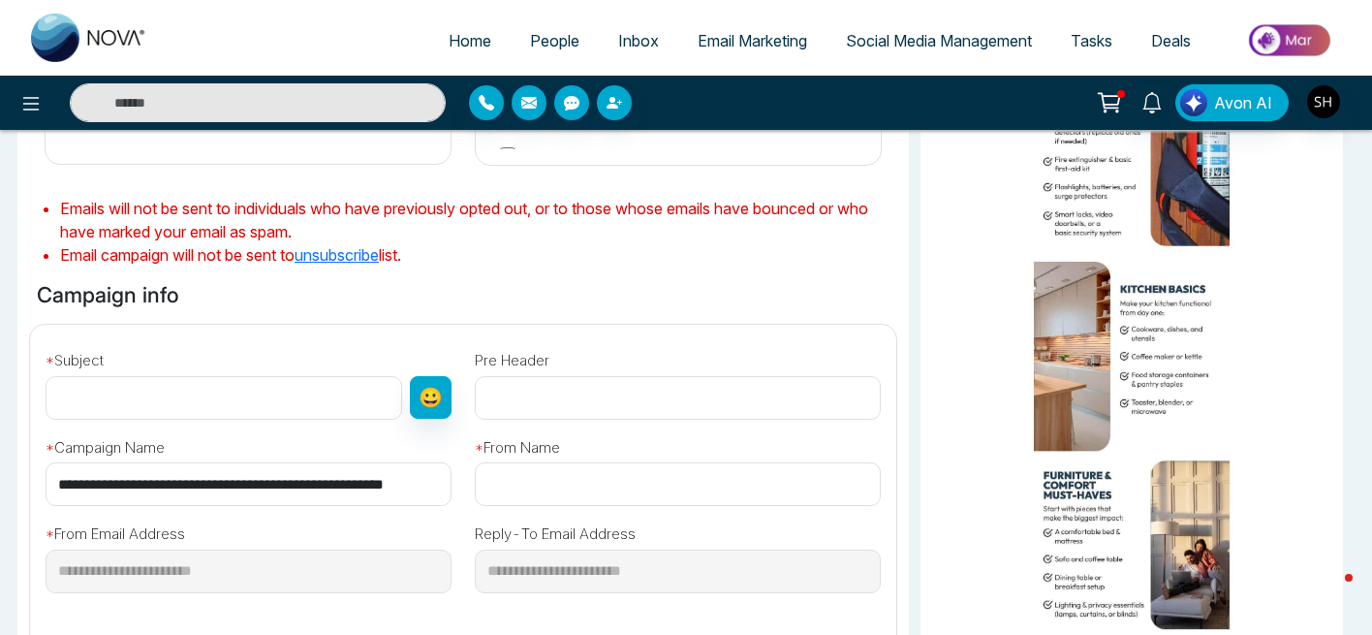
scroll to position [465, 0]
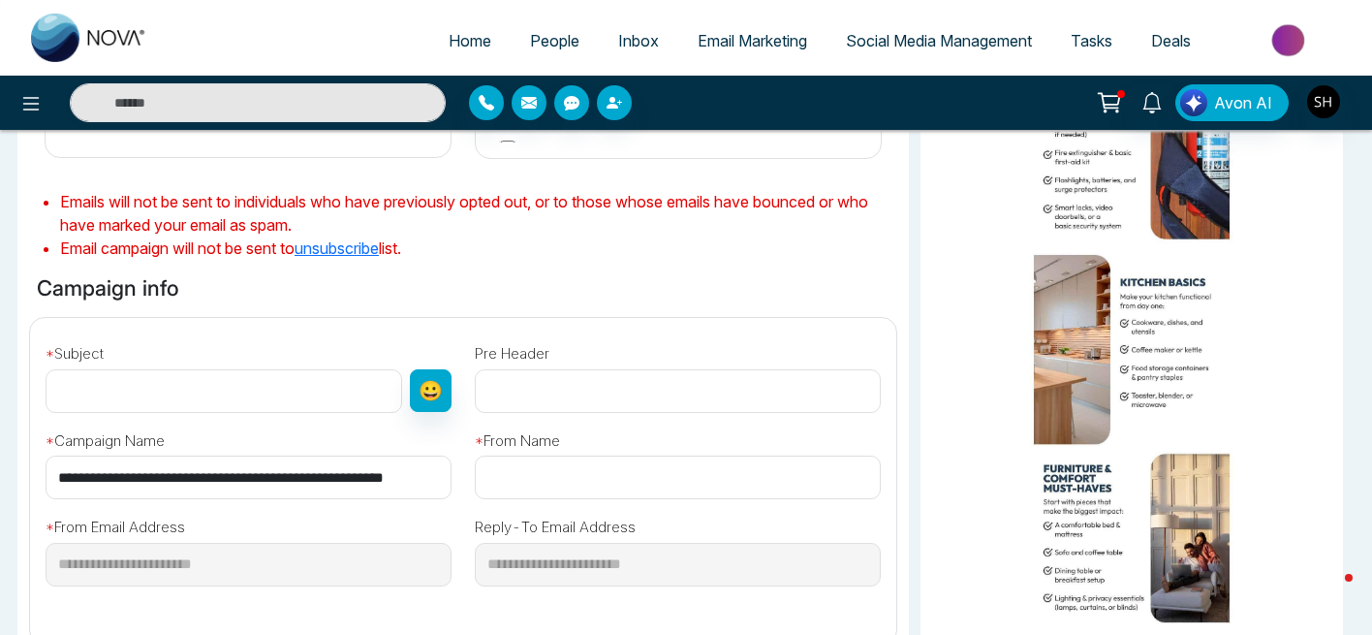
drag, startPoint x: 60, startPoint y: 479, endPoint x: 486, endPoint y: 479, distance: 426.4
click at [486, 479] on div "**********" at bounding box center [463, 473] width 890 height 311
click at [105, 390] on input "text" at bounding box center [224, 391] width 357 height 44
paste input "**********"
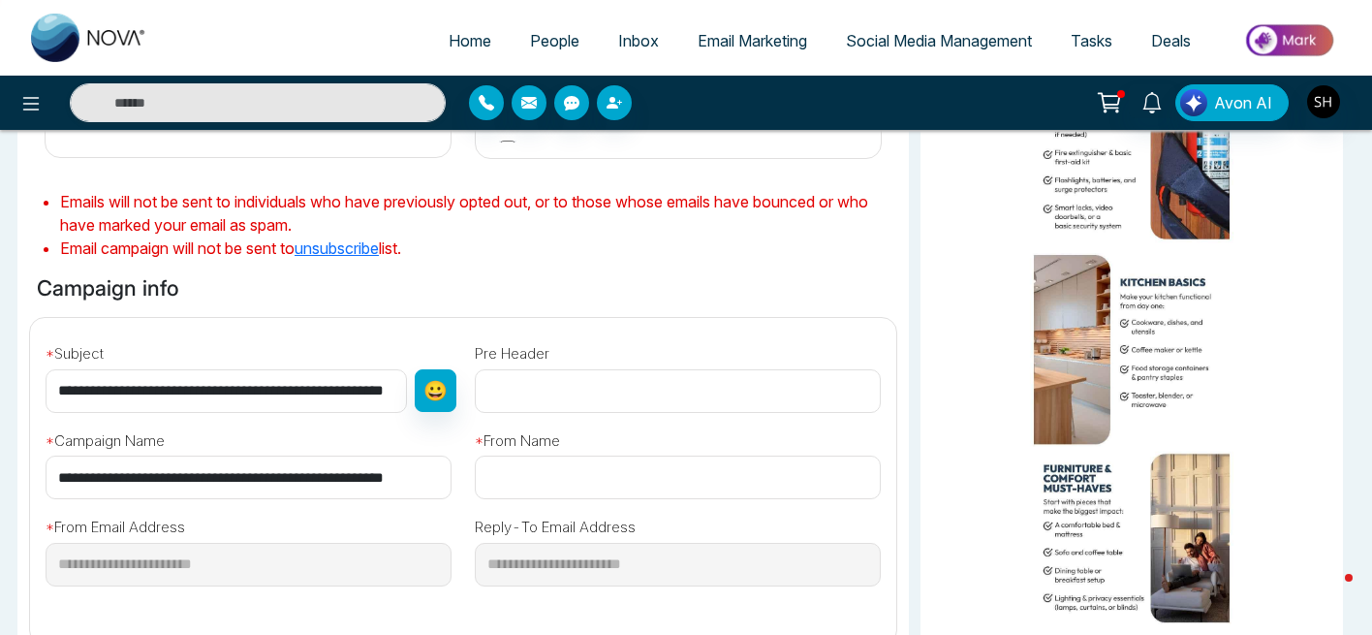
type input "**********"
click at [553, 482] on input "text" at bounding box center [678, 477] width 406 height 44
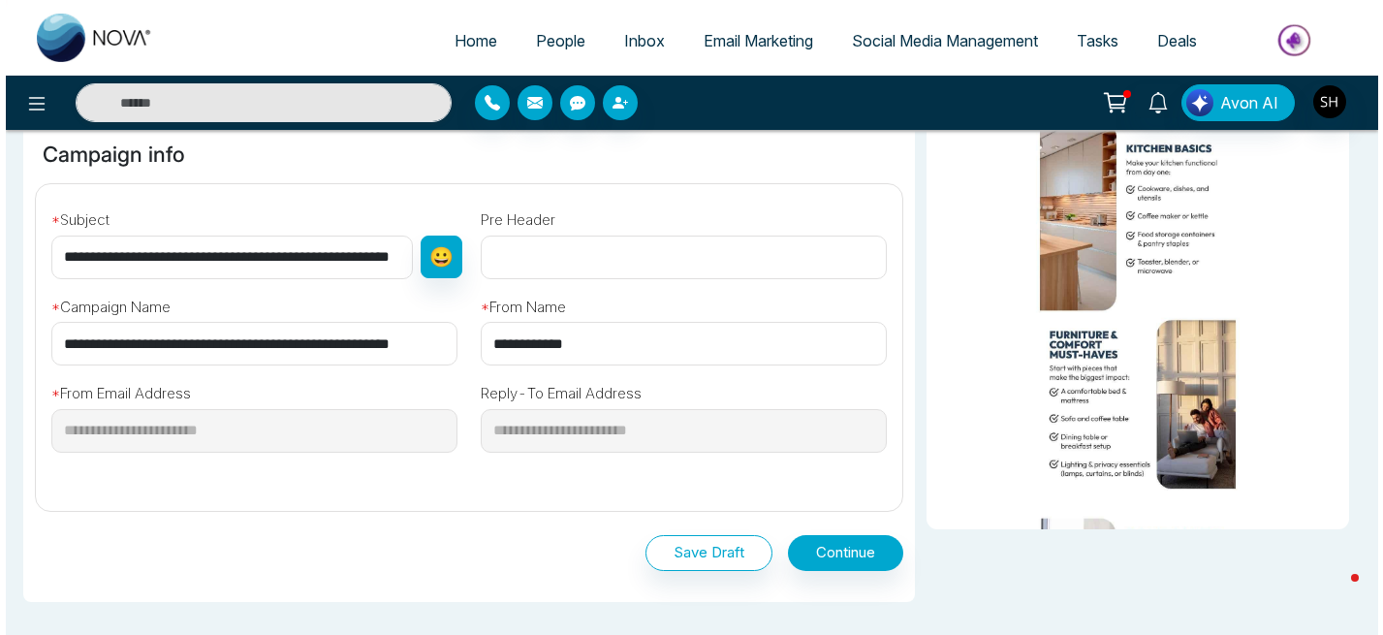
scroll to position [600, 0]
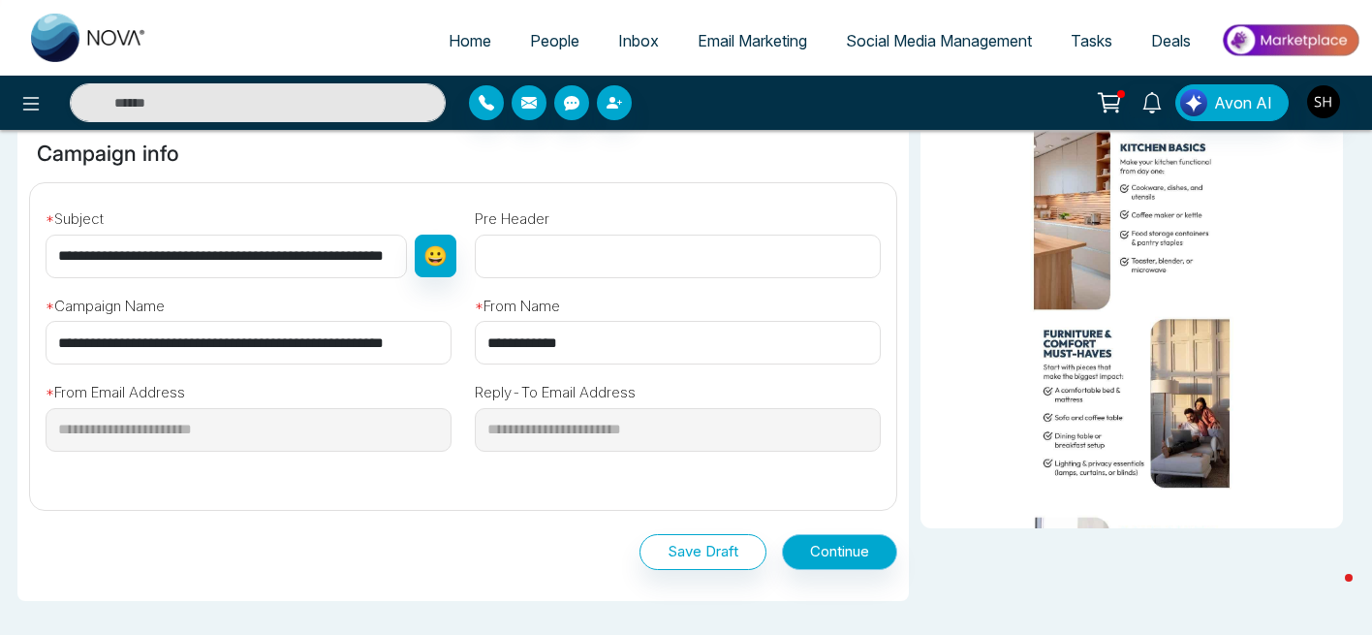
type input "**********"
click at [848, 551] on button "Continue" at bounding box center [839, 552] width 115 height 36
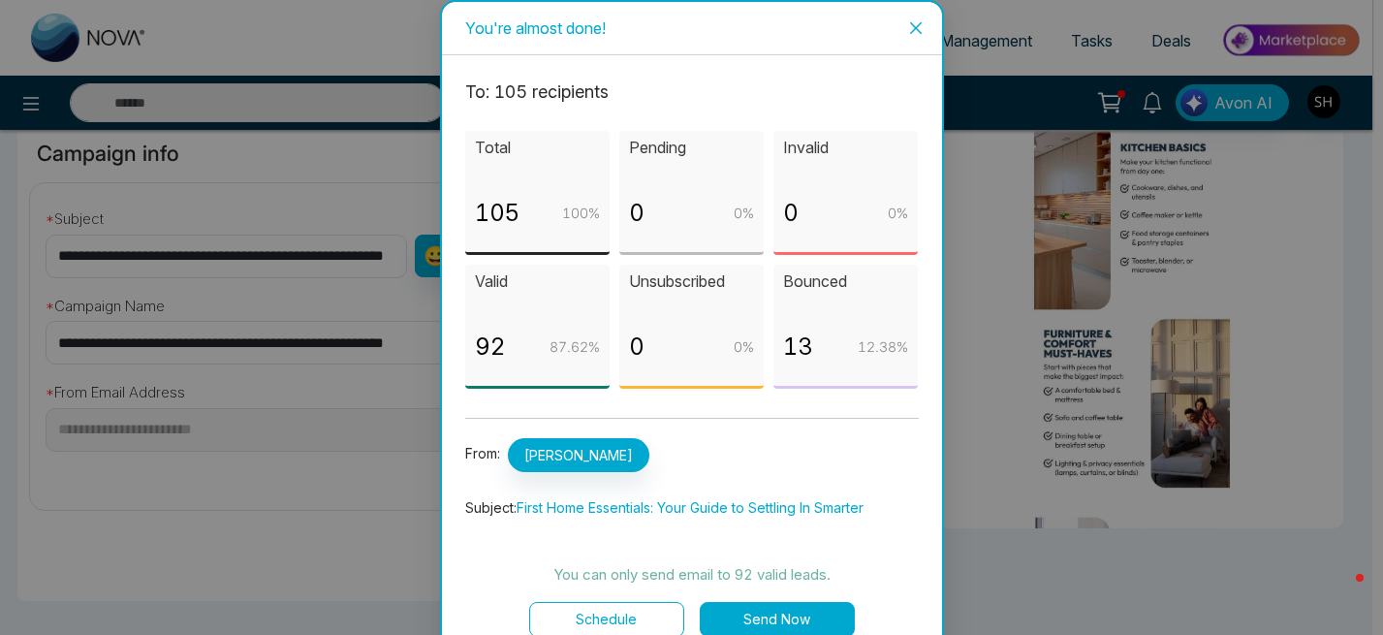
click at [756, 620] on button "Send Now" at bounding box center [777, 619] width 155 height 35
